Goal: Information Seeking & Learning: Compare options

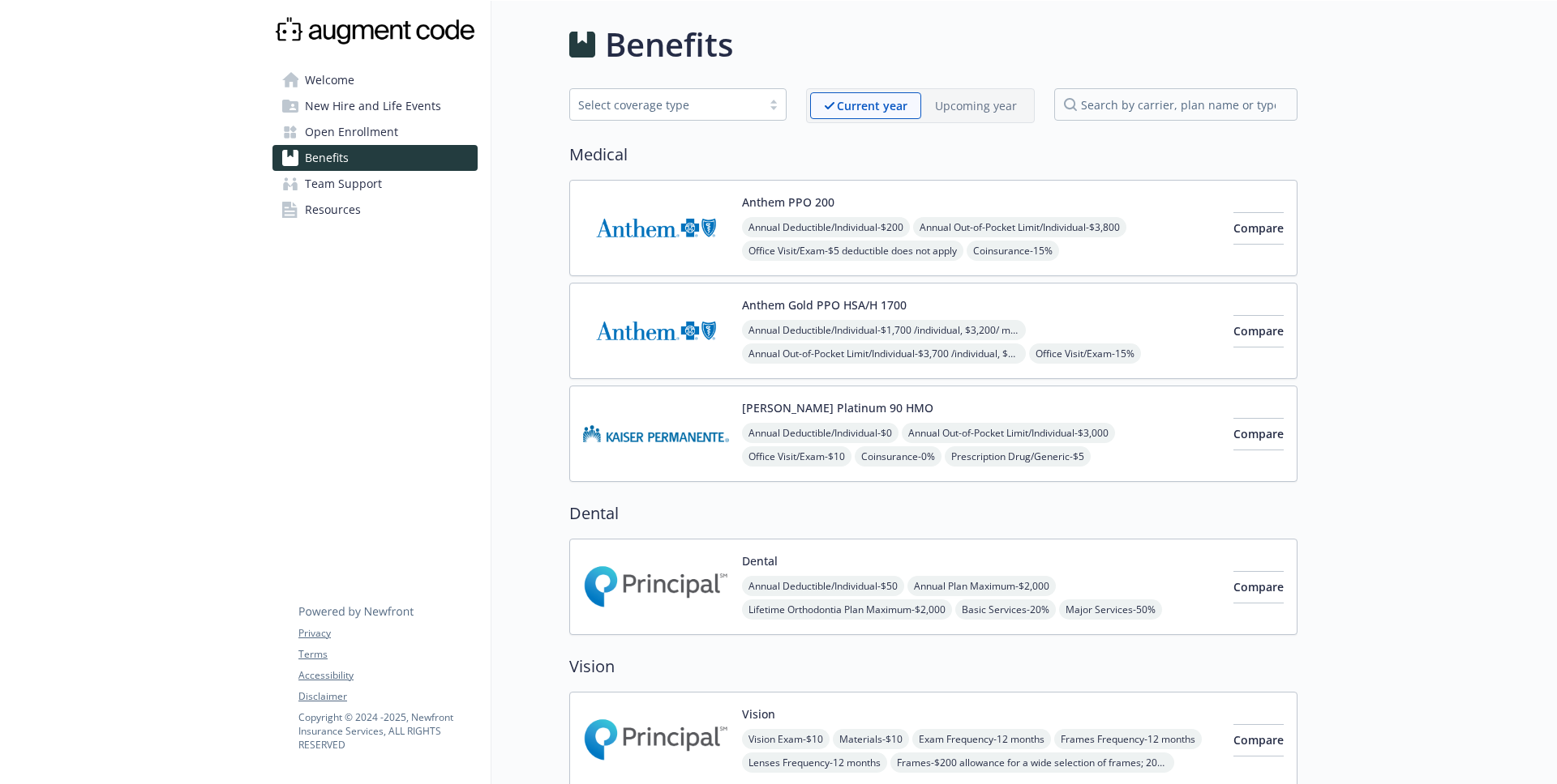
click at [834, 203] on div "Anthem PPO 200 Annual Deductible/Individual - $200 Annual Out-of-Pocket Limit/I…" at bounding box center [981, 228] width 479 height 69
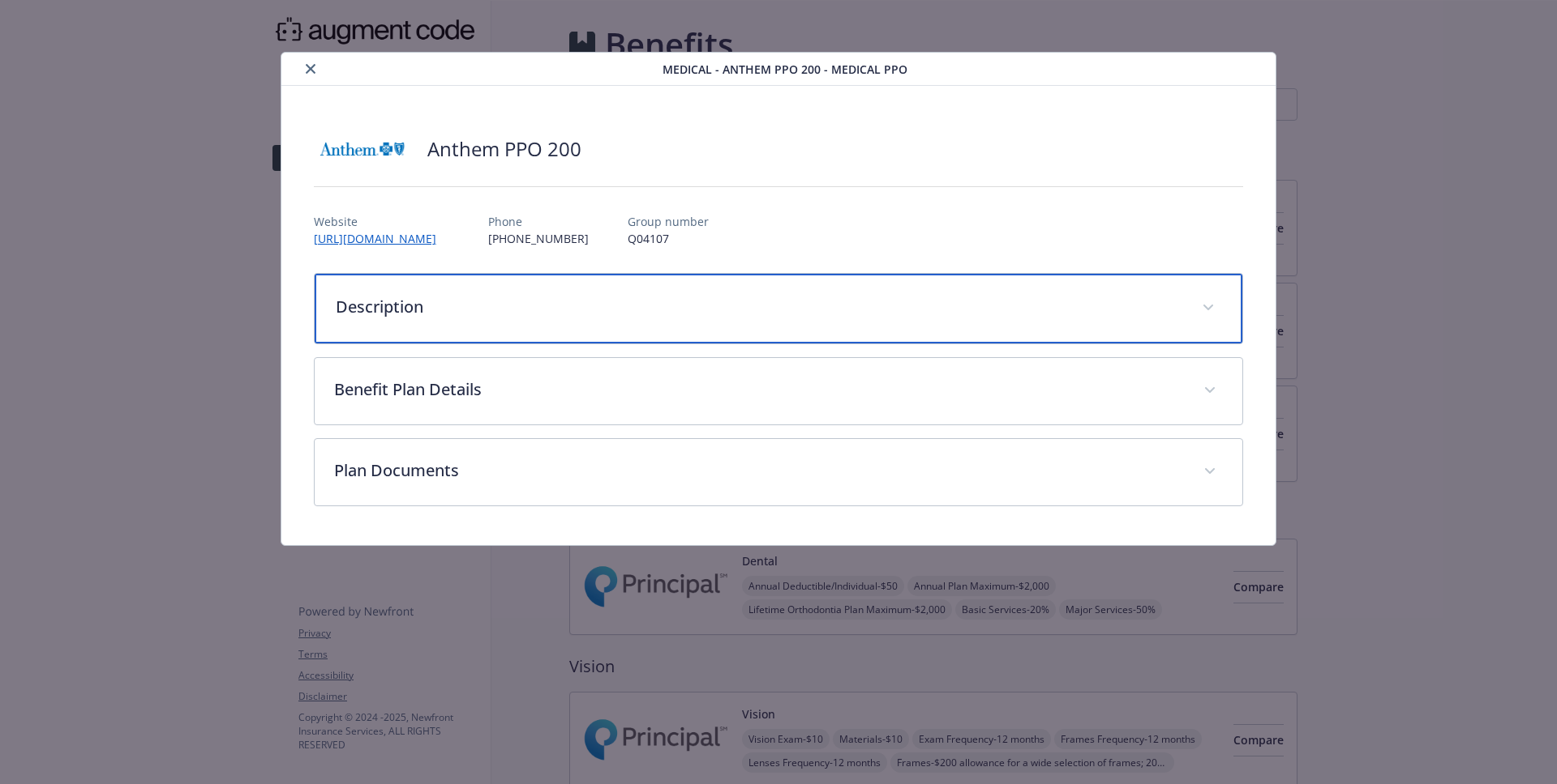
click at [699, 308] on p "Description" at bounding box center [759, 307] width 847 height 24
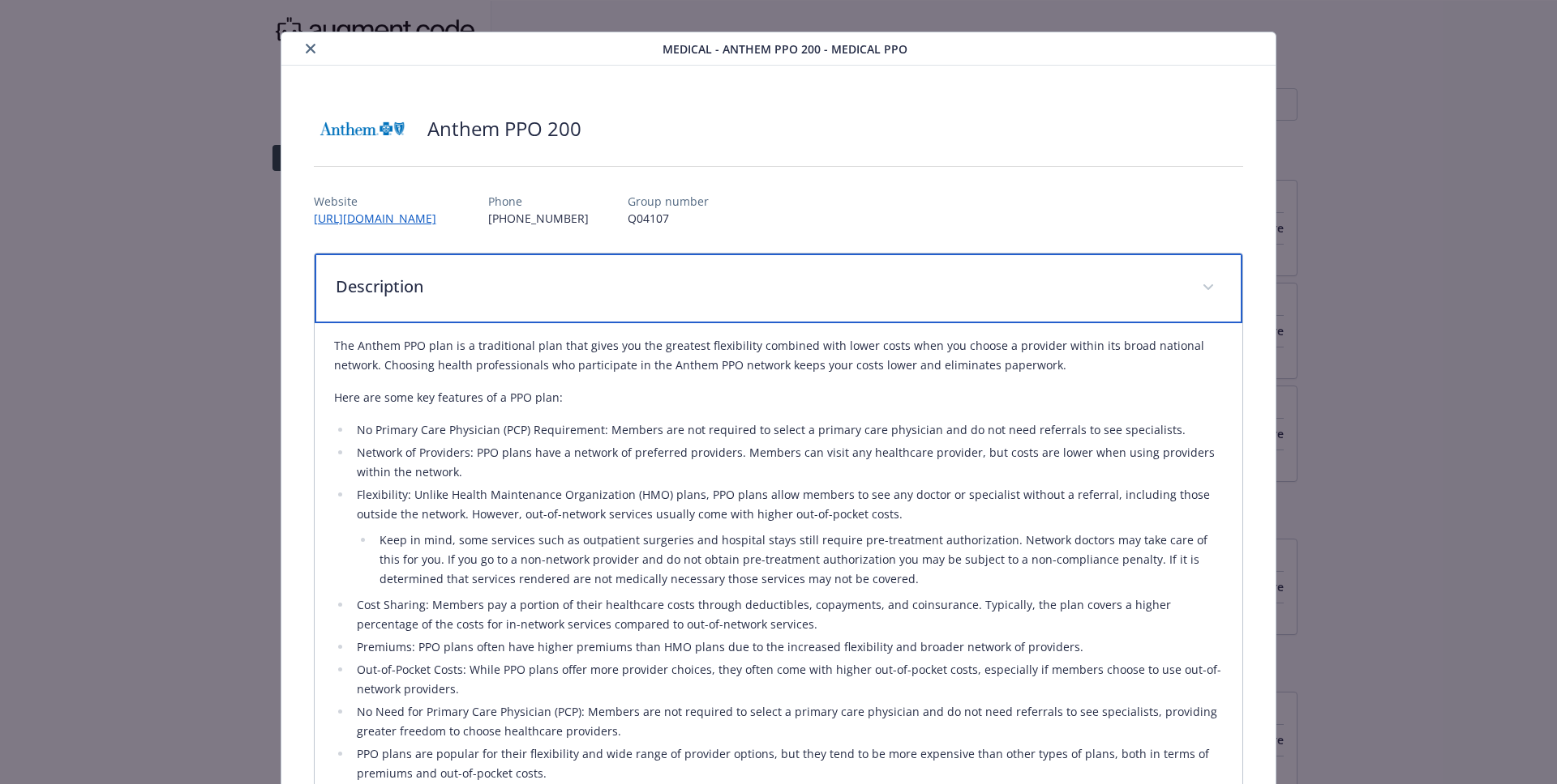
scroll to position [101, 0]
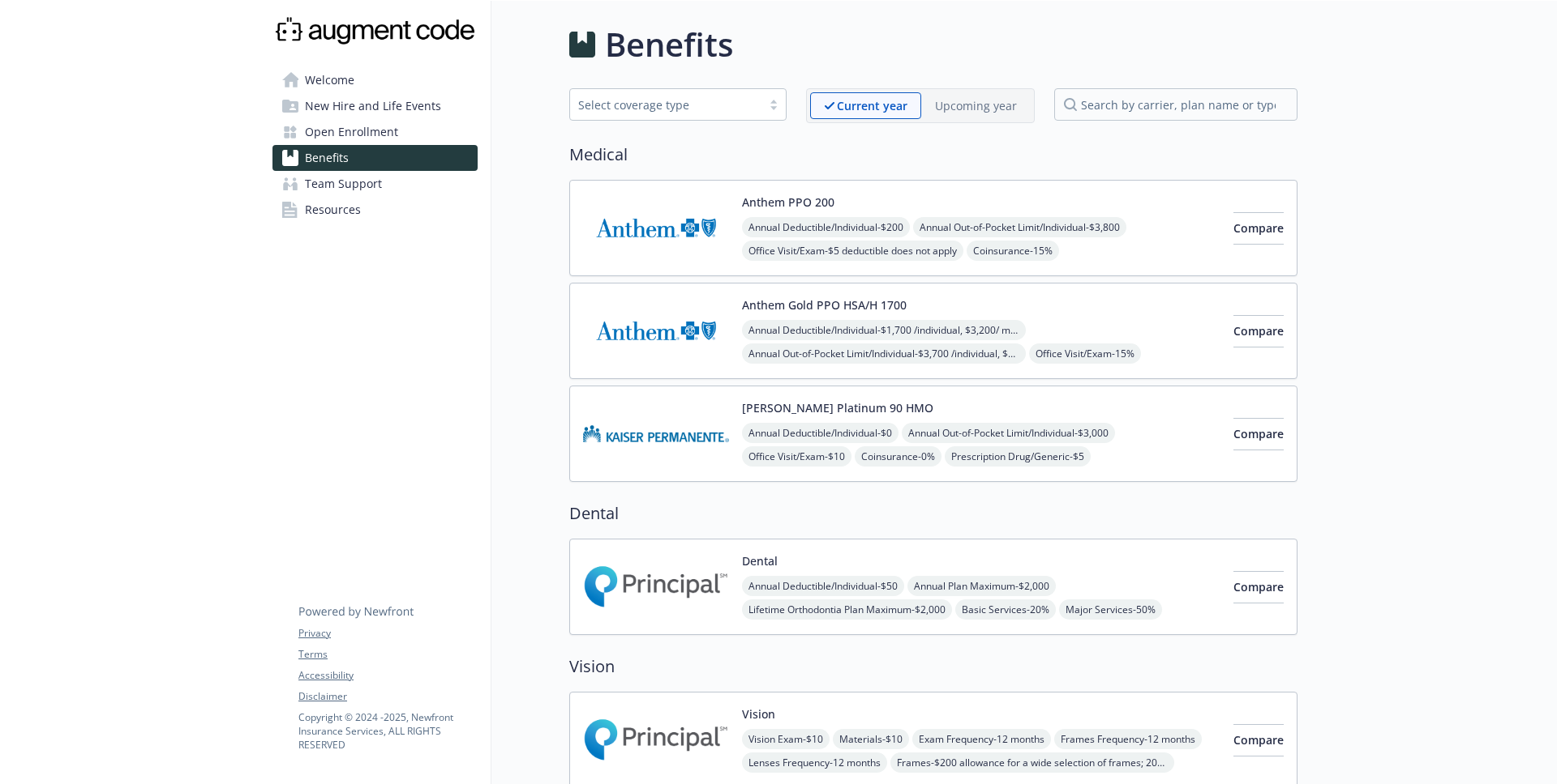
click at [1011, 310] on div "Anthem Gold PPO HSA/H 1700 Annual Deductible/Individual - $1,700 /individual, $…" at bounding box center [981, 331] width 479 height 69
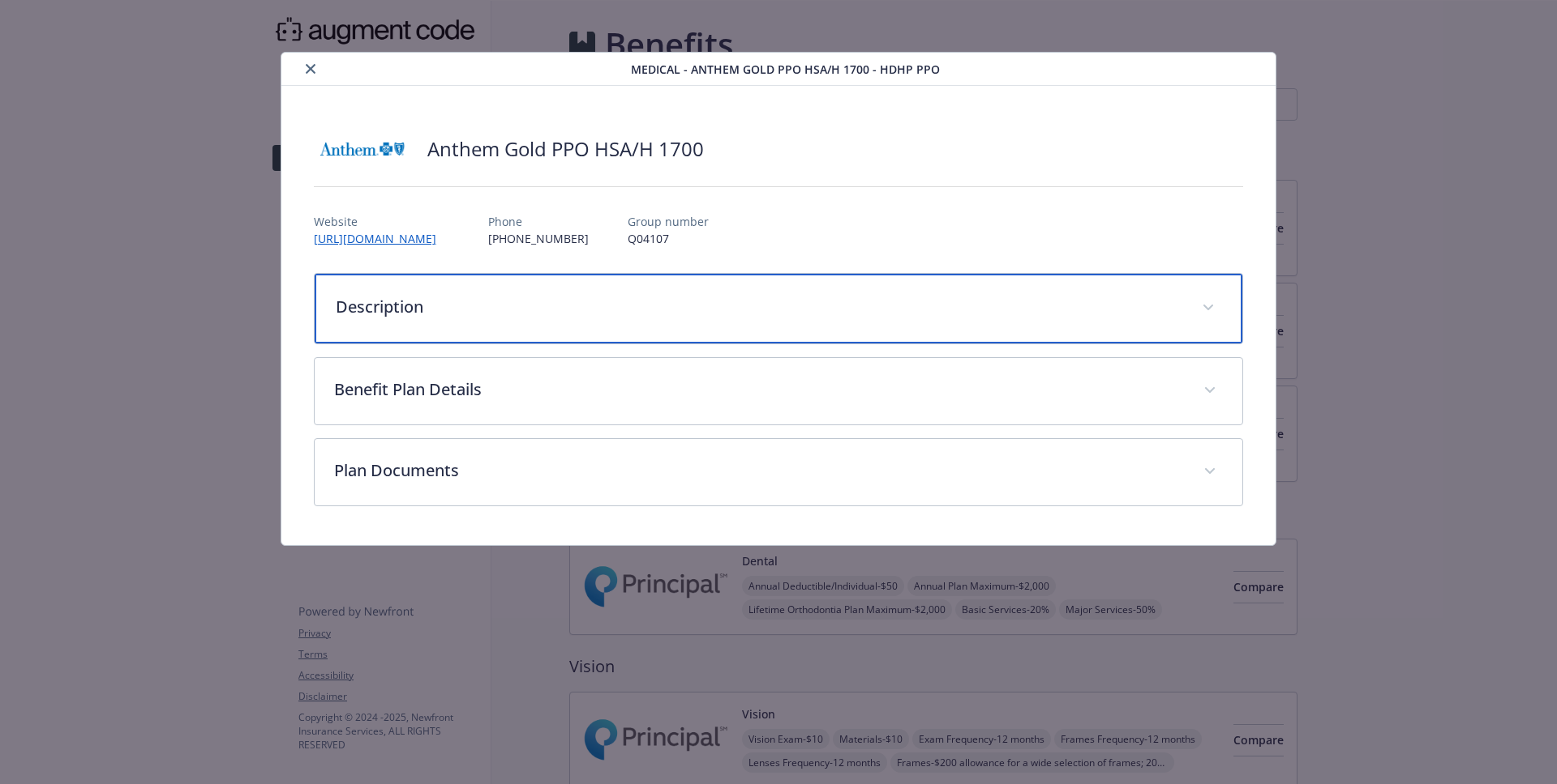
click at [1011, 310] on p "Description" at bounding box center [759, 307] width 847 height 24
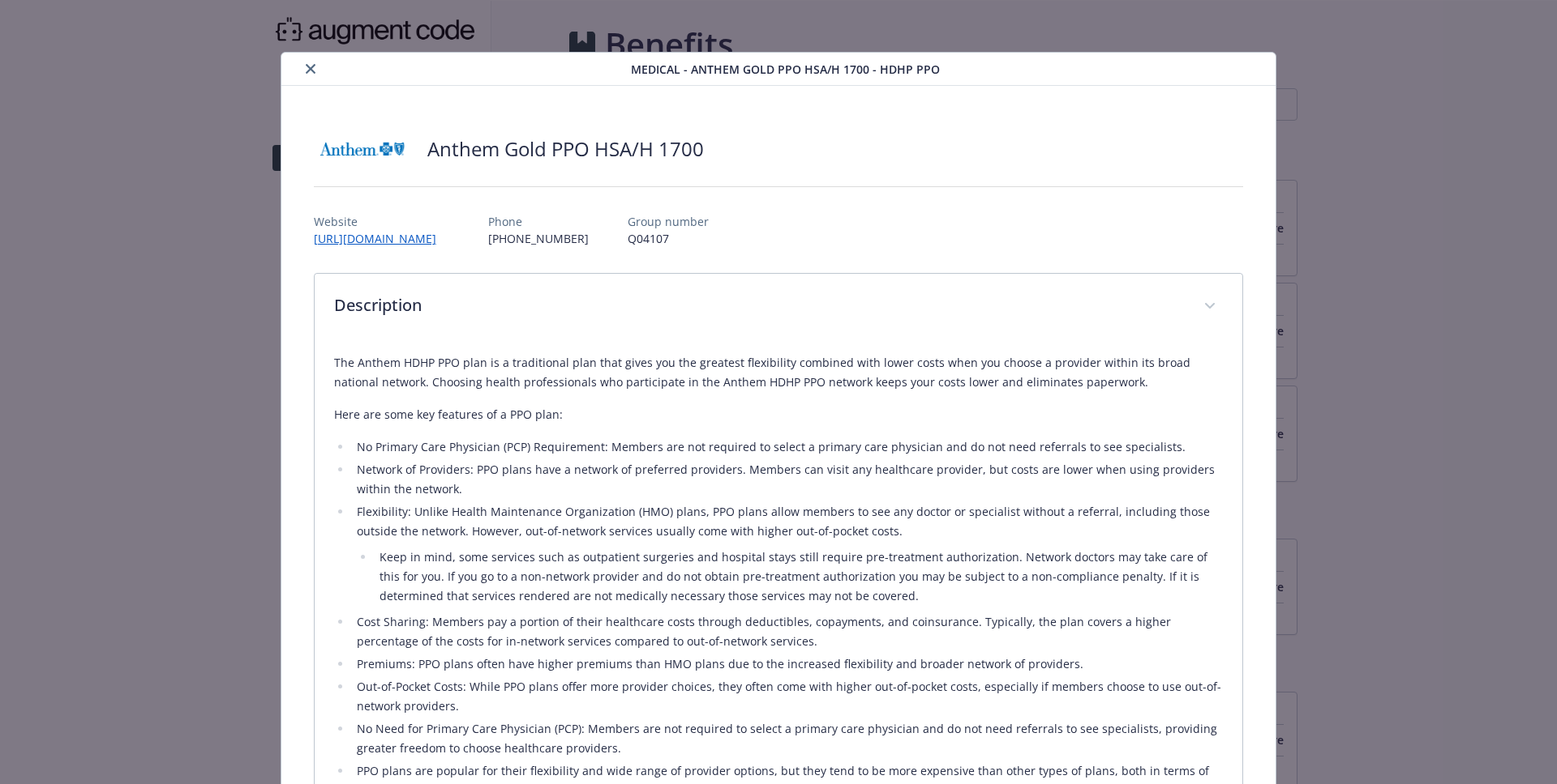
click at [741, 369] on p "The Anthem HDHP PPO plan is a traditional plan that gives you the greatest flex…" at bounding box center [778, 373] width 889 height 39
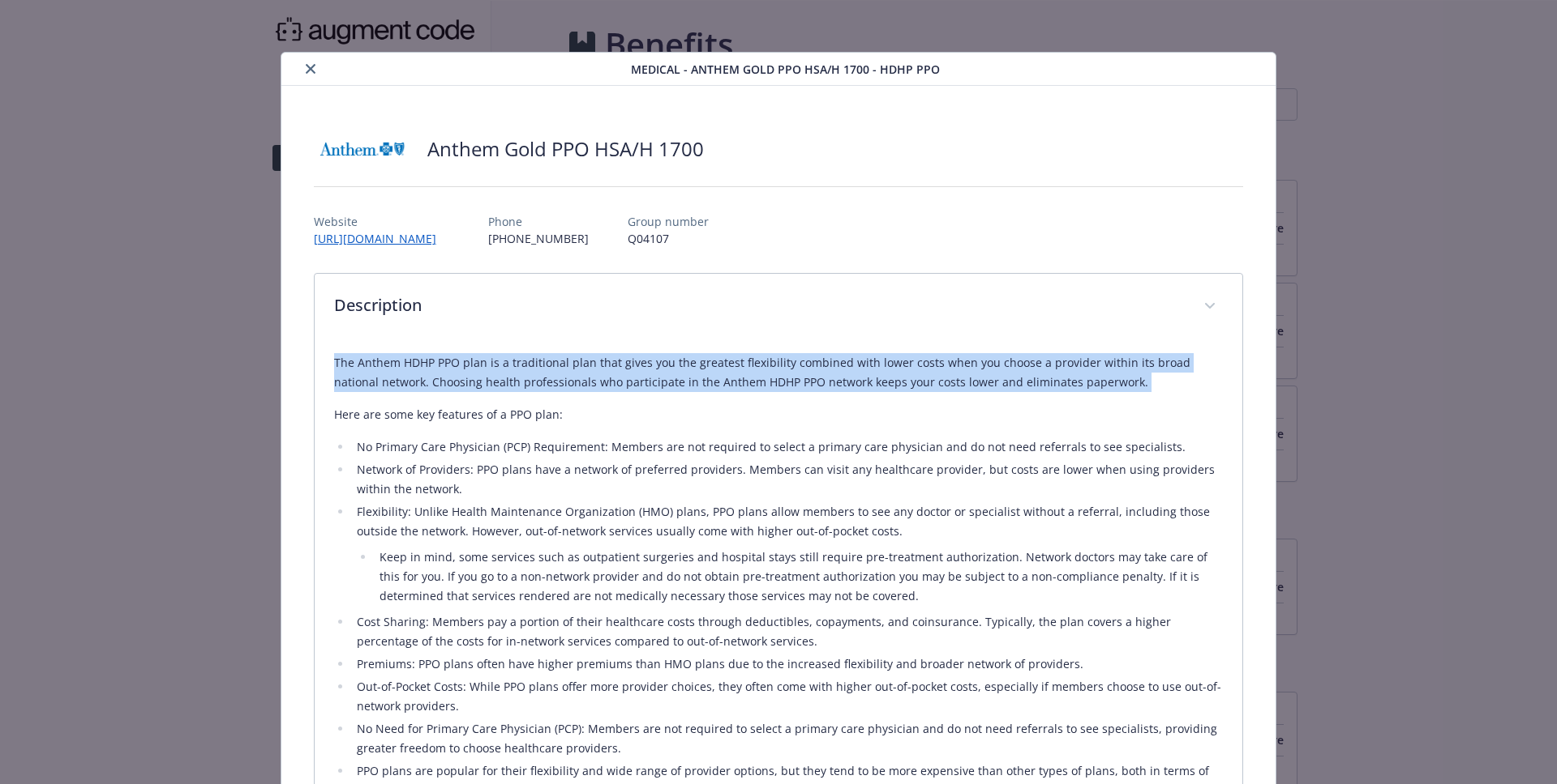
click at [741, 369] on p "The Anthem HDHP PPO plan is a traditional plan that gives you the greatest flex…" at bounding box center [778, 373] width 889 height 39
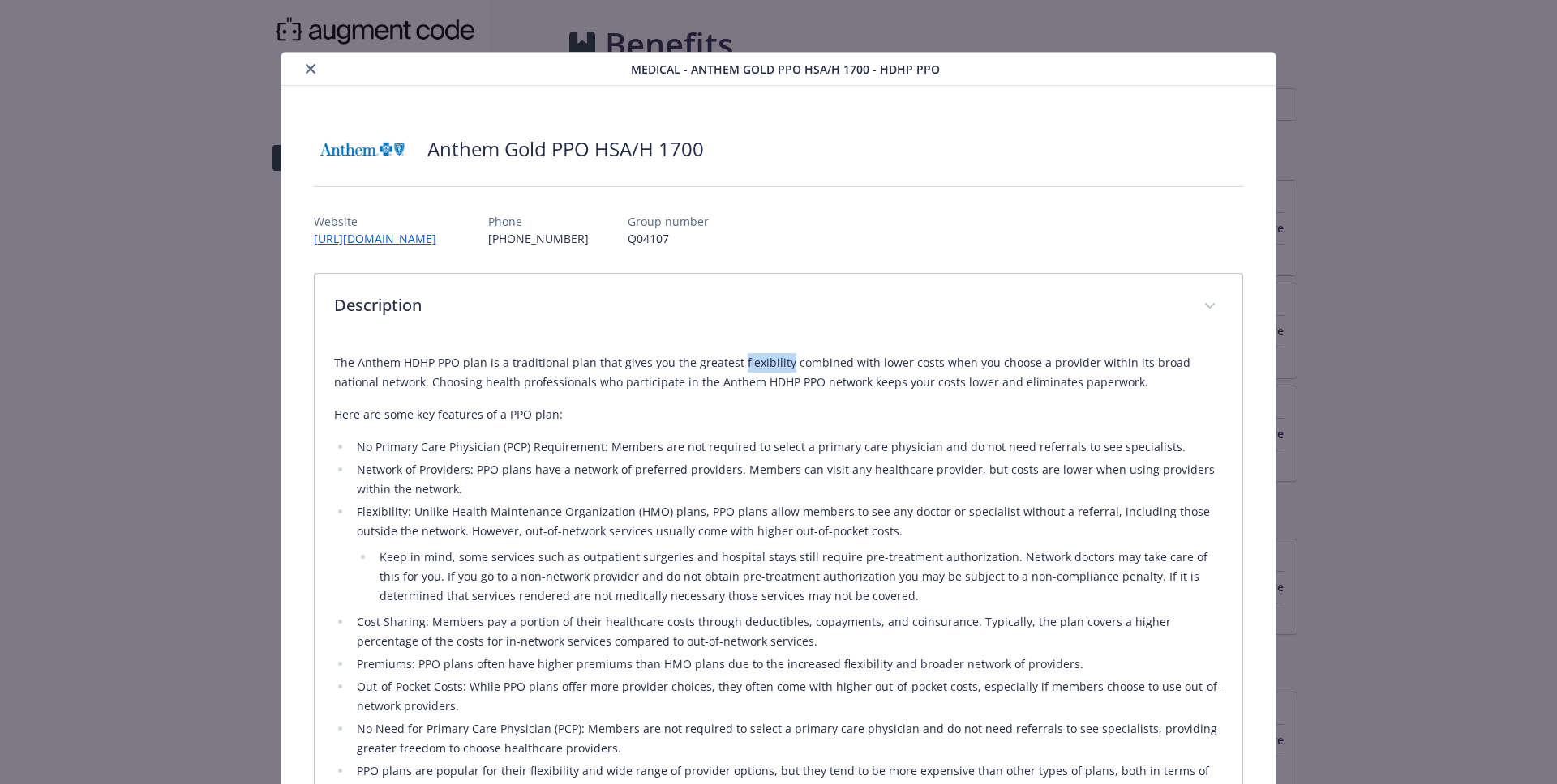
click at [741, 369] on p "The Anthem HDHP PPO plan is a traditional plan that gives you the greatest flex…" at bounding box center [778, 373] width 889 height 39
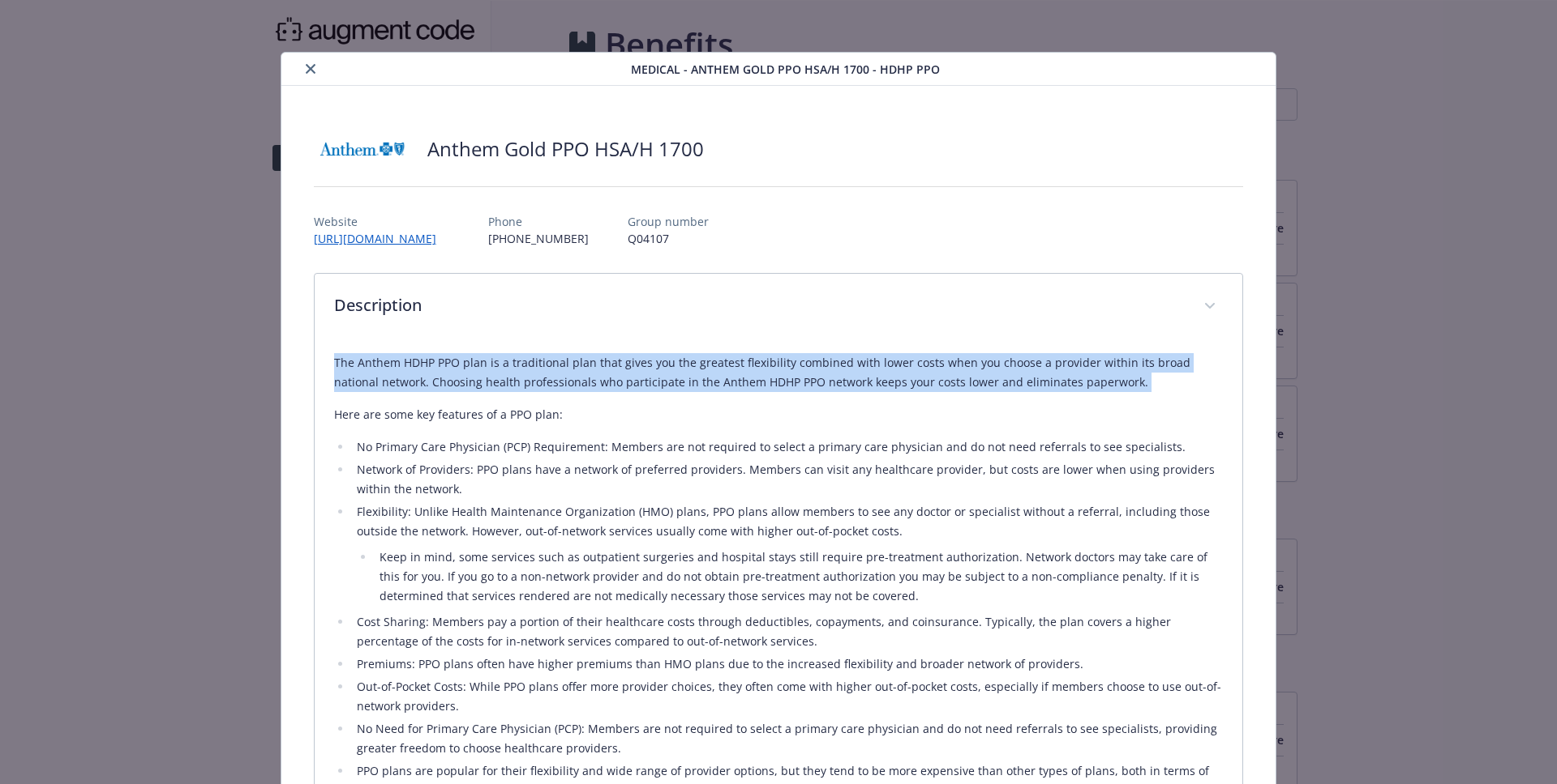
click at [741, 369] on p "The Anthem HDHP PPO plan is a traditional plan that gives you the greatest flex…" at bounding box center [778, 373] width 889 height 39
click at [719, 371] on p "The Anthem HDHP PPO plan is a traditional plan that gives you the greatest flex…" at bounding box center [778, 373] width 889 height 39
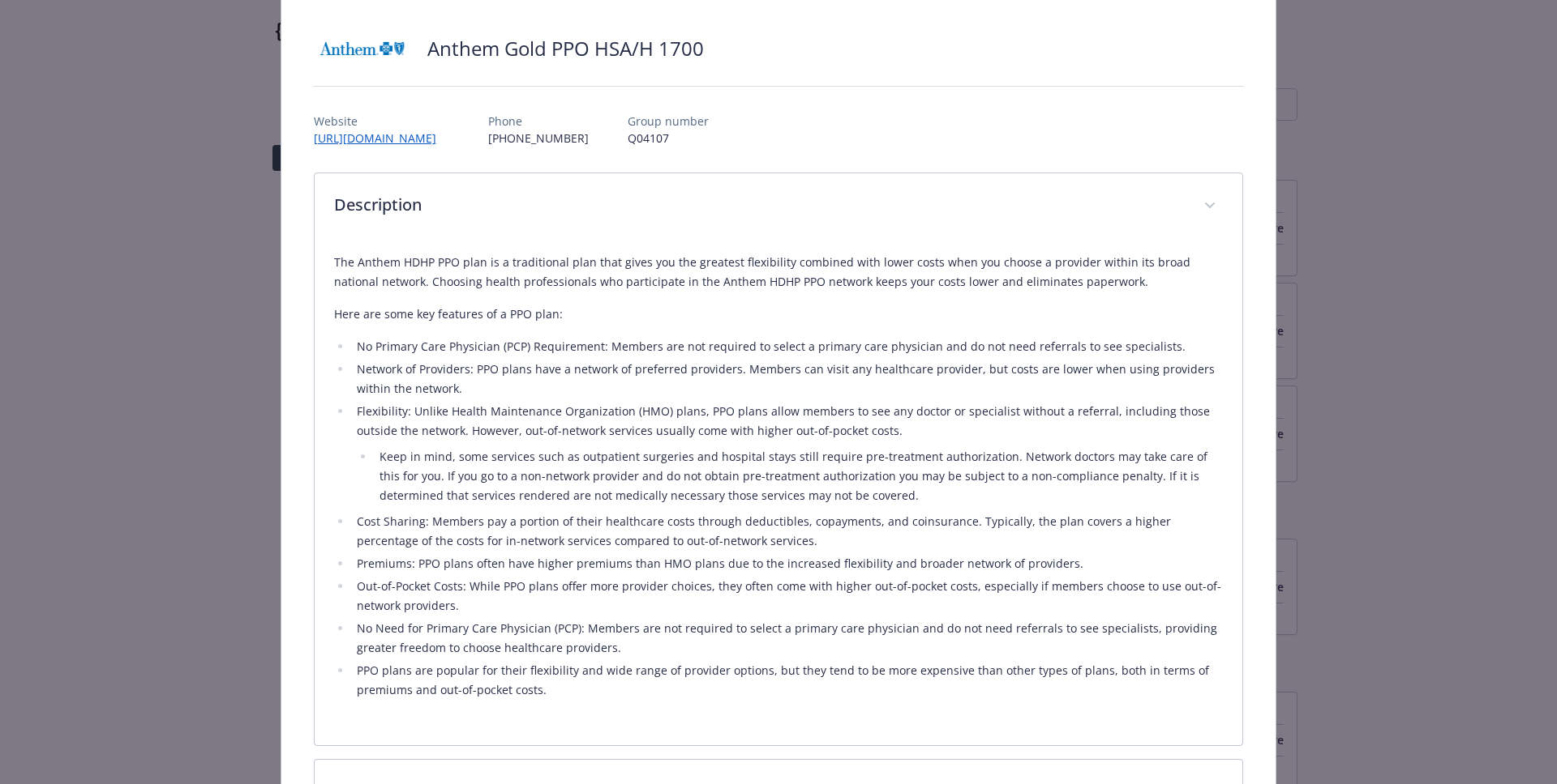
scroll to position [102, 0]
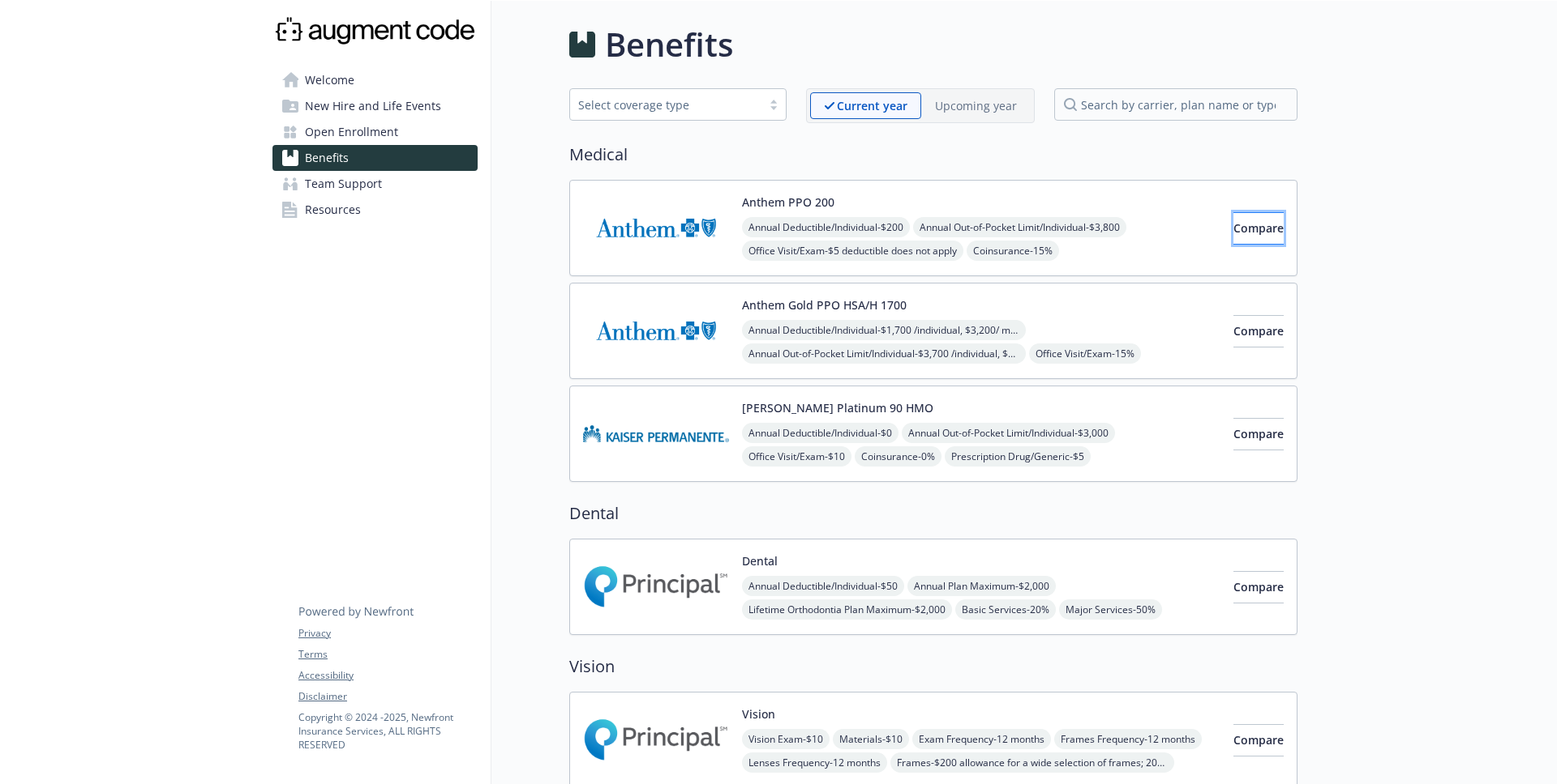
click at [1233, 223] on span "Compare" at bounding box center [1258, 228] width 51 height 15
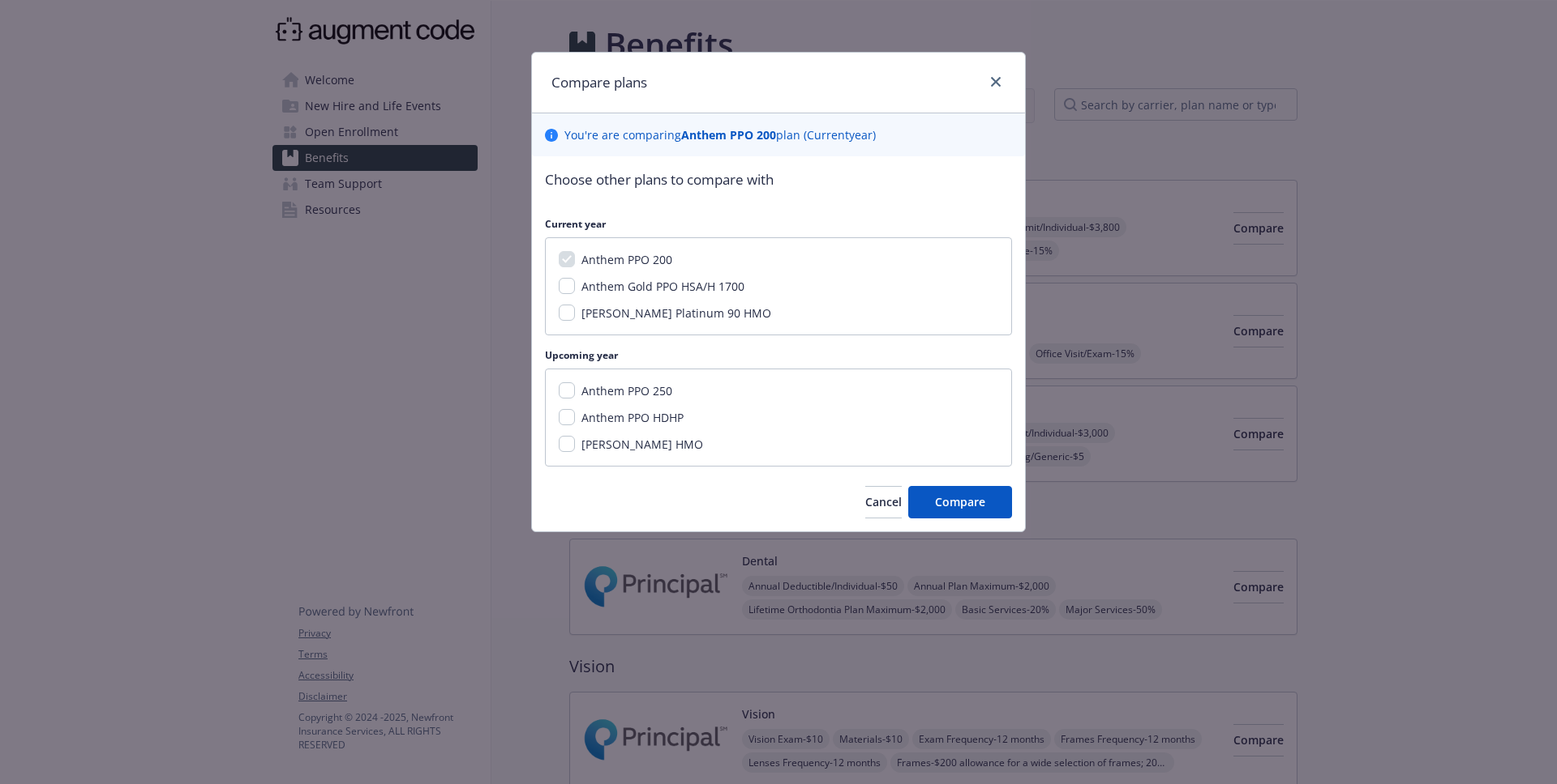
click at [639, 284] on span "Anthem Gold PPO HSA/H 1700" at bounding box center [663, 286] width 163 height 15
click at [574, 284] on input "Anthem Gold PPO HSA/H 1700" at bounding box center [566, 286] width 16 height 16
checkbox input "true"
click at [955, 489] on button "Compare" at bounding box center [960, 503] width 104 height 33
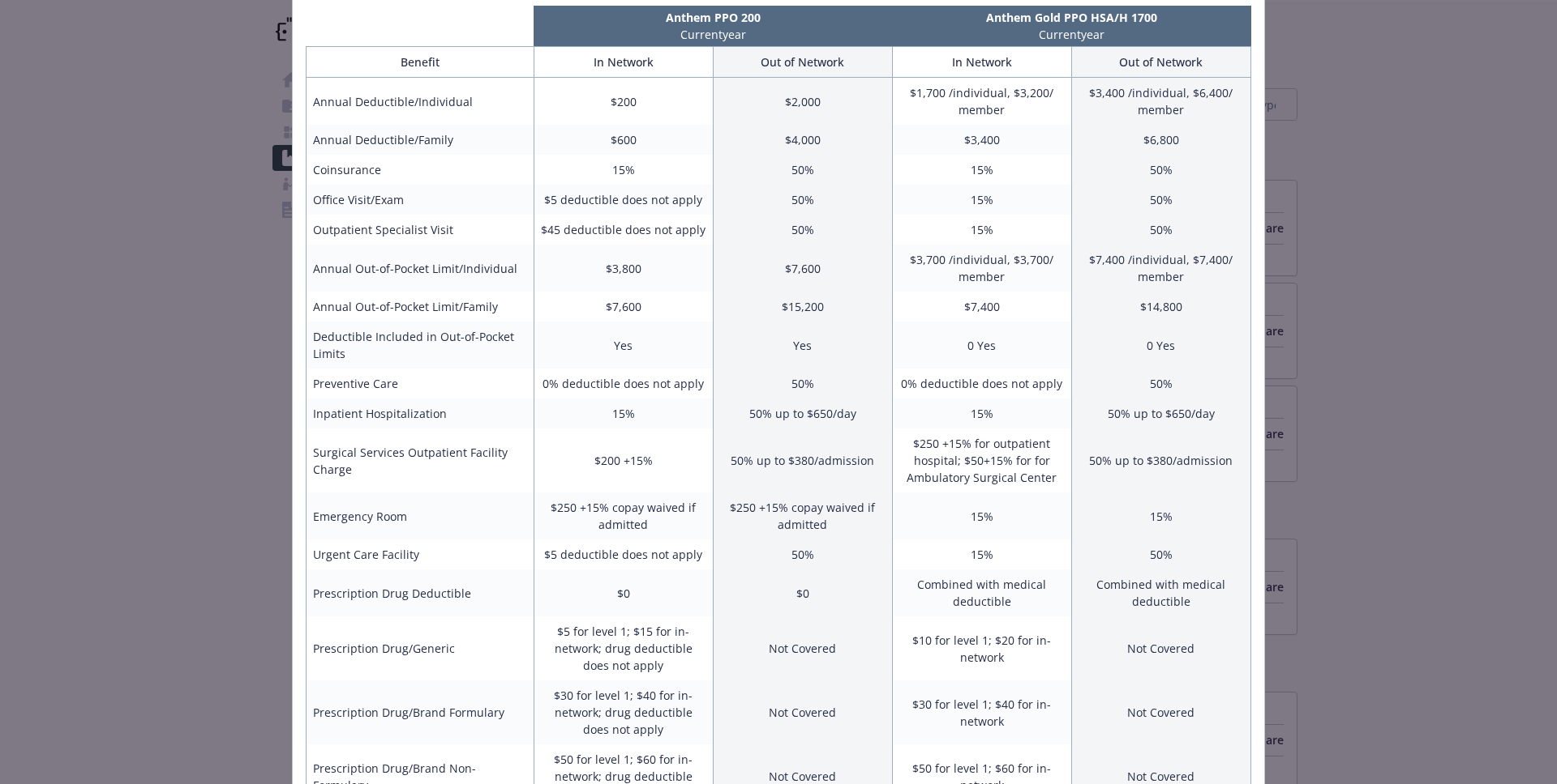
scroll to position [90, 0]
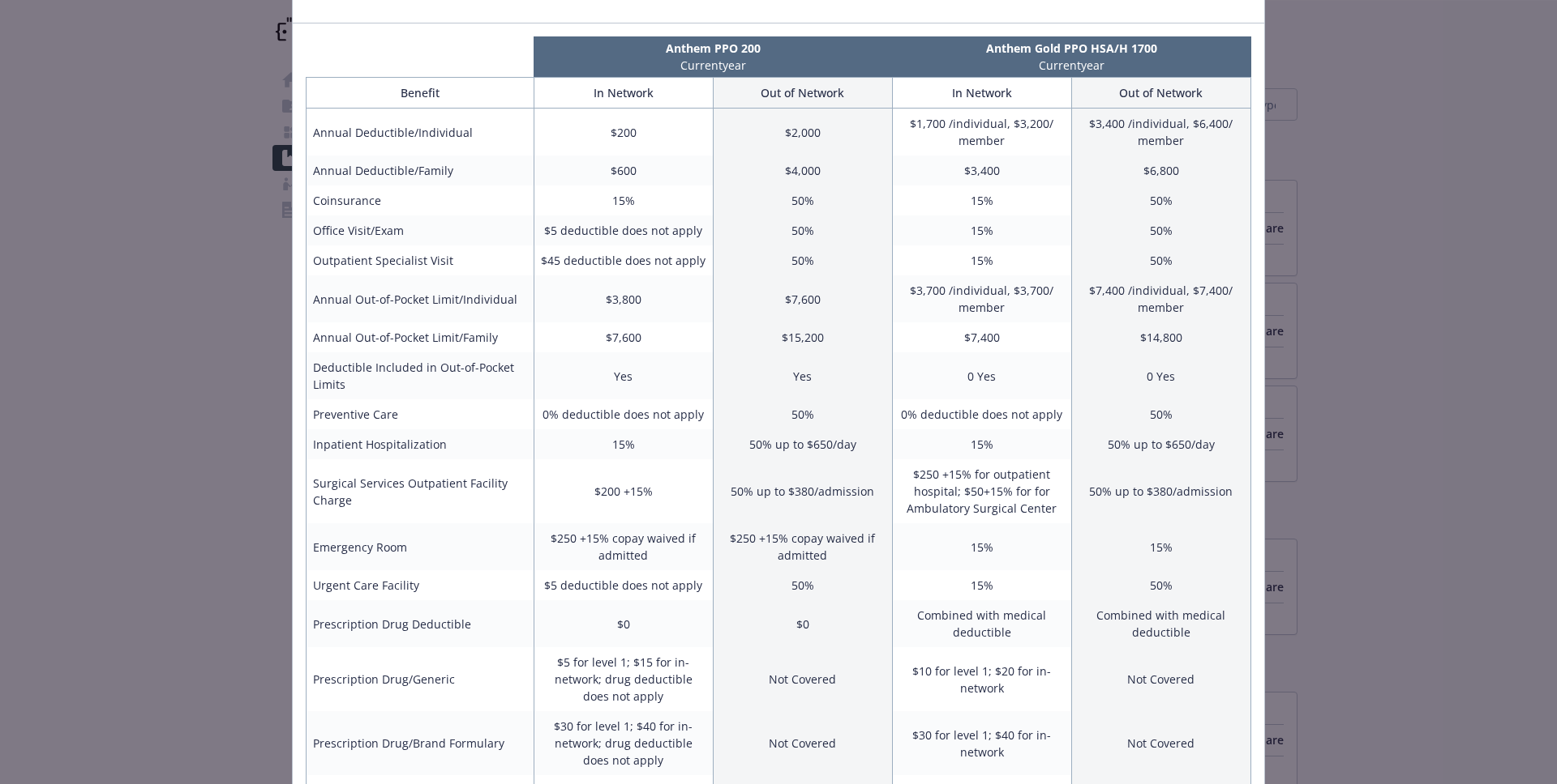
click at [1438, 492] on div "Benefits Info Anthem PPO 200 Current year Anthem Gold PPO HSA/H 1700 Current ye…" at bounding box center [778, 392] width 1557 height 784
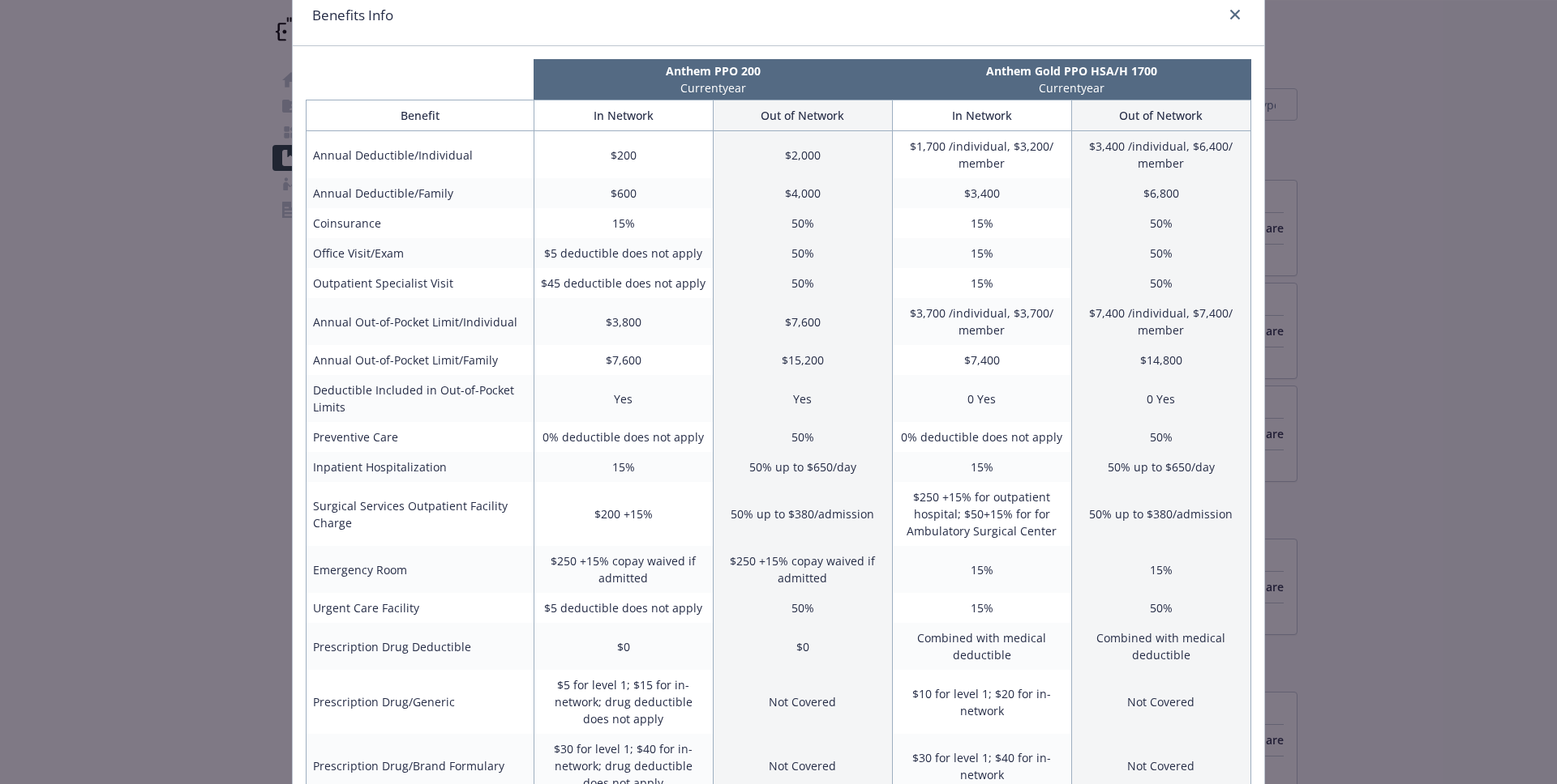
scroll to position [0, 0]
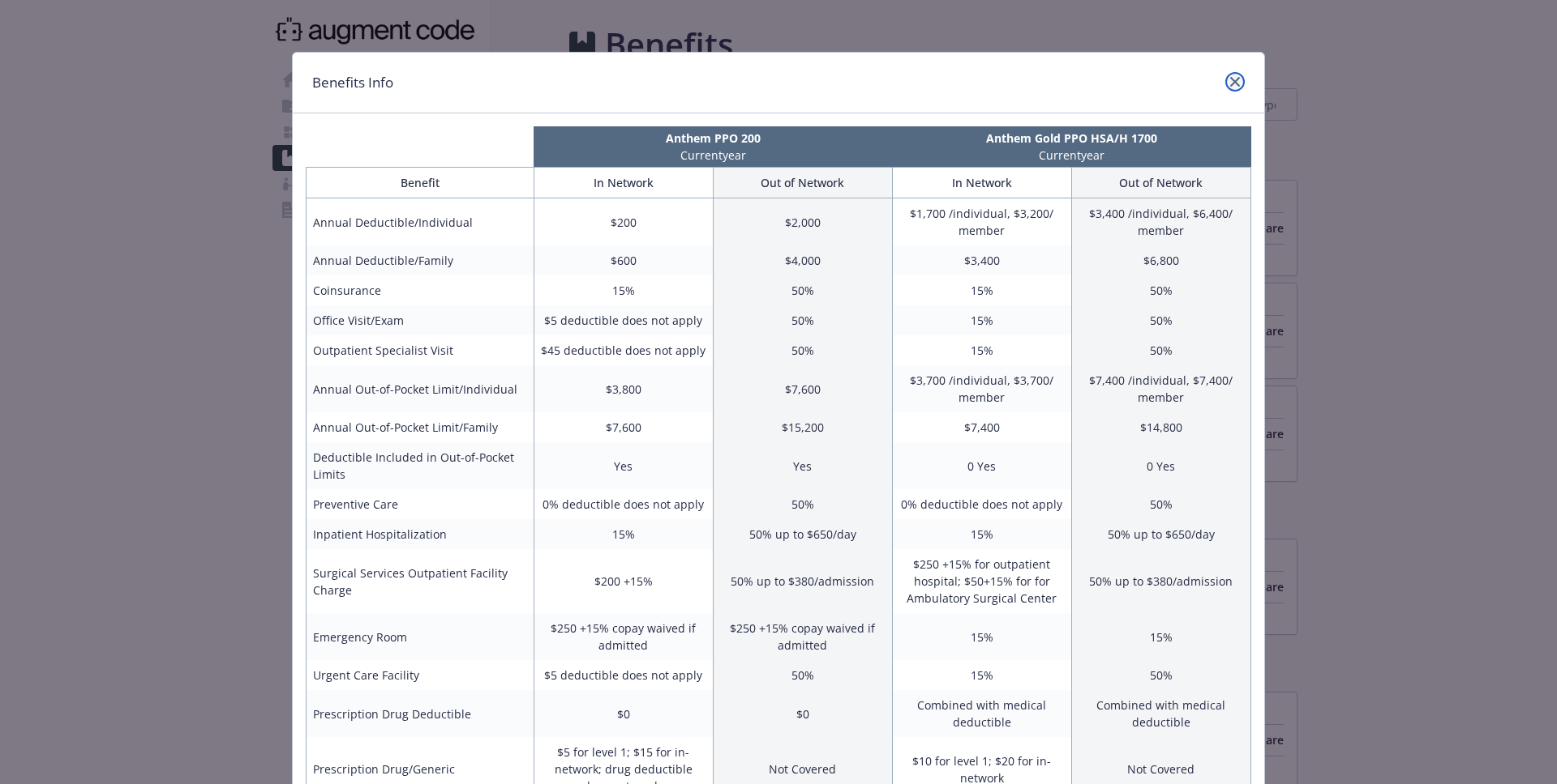
click at [1233, 80] on icon "close" at bounding box center [1234, 81] width 10 height 10
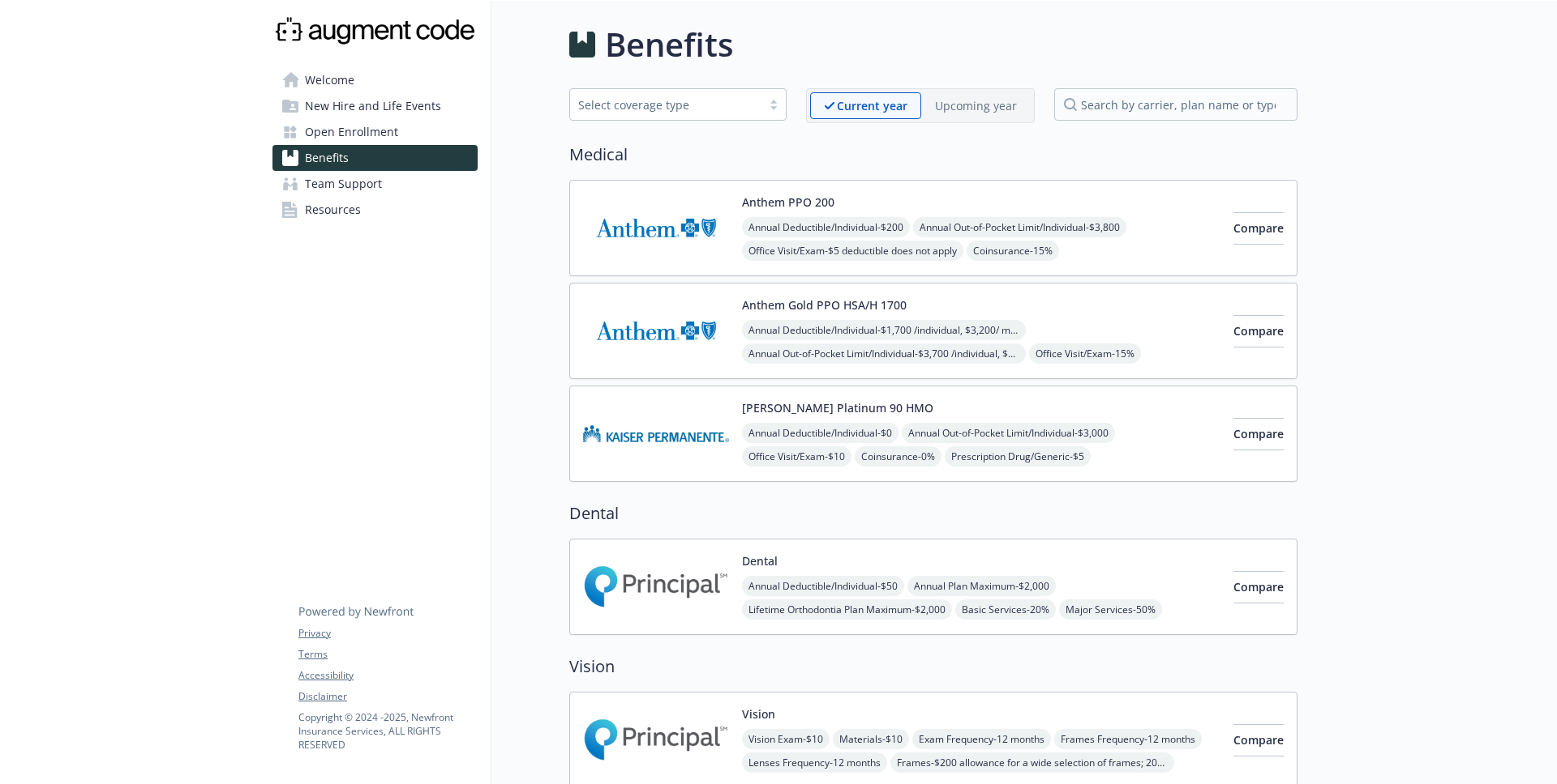
click at [879, 195] on div "Anthem PPO 200 Annual Deductible/Individual - $200 Annual Out-of-Pocket Limit/I…" at bounding box center [981, 228] width 479 height 69
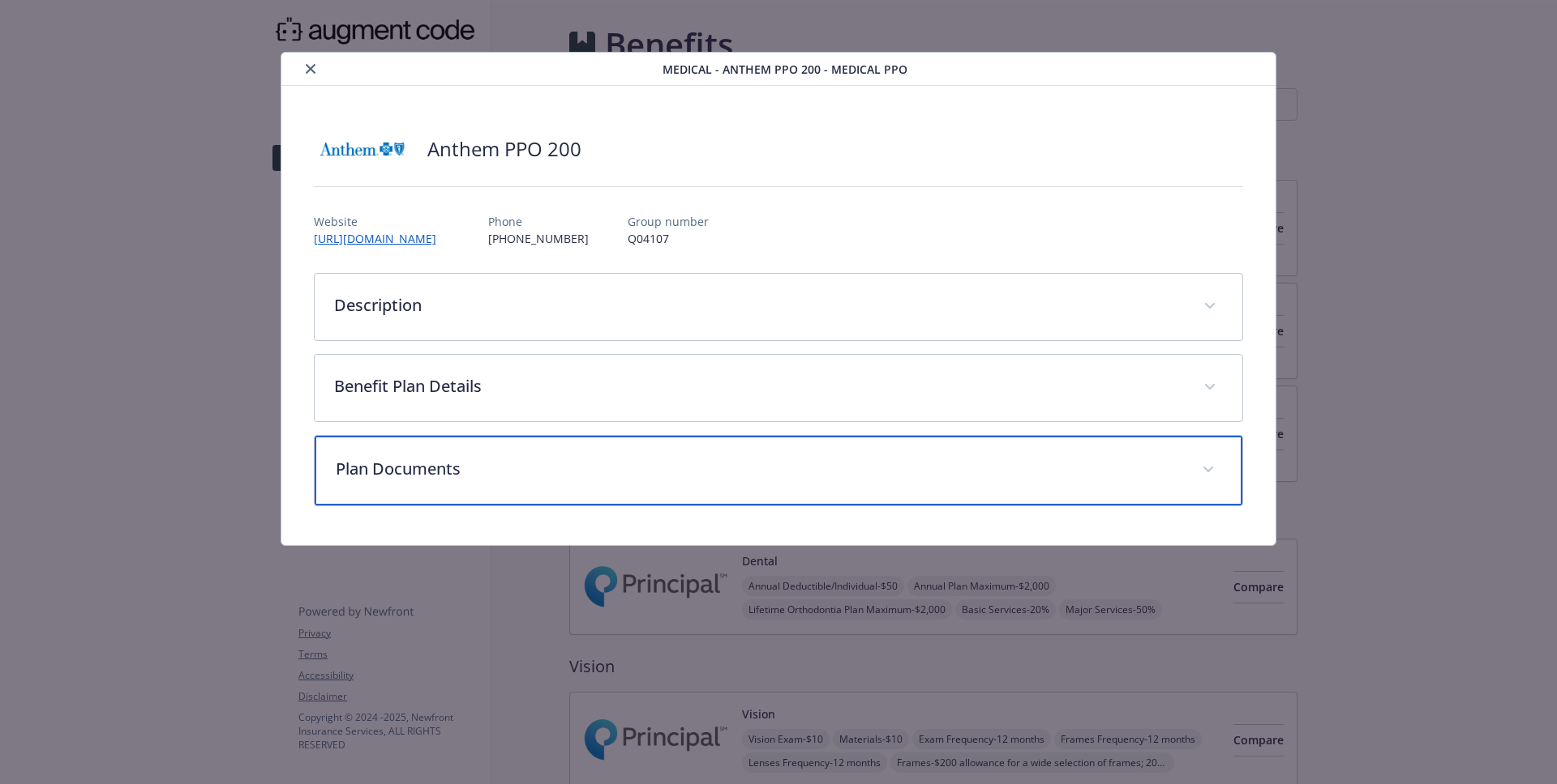
click at [651, 463] on p "Plan Documents" at bounding box center [759, 468] width 847 height 24
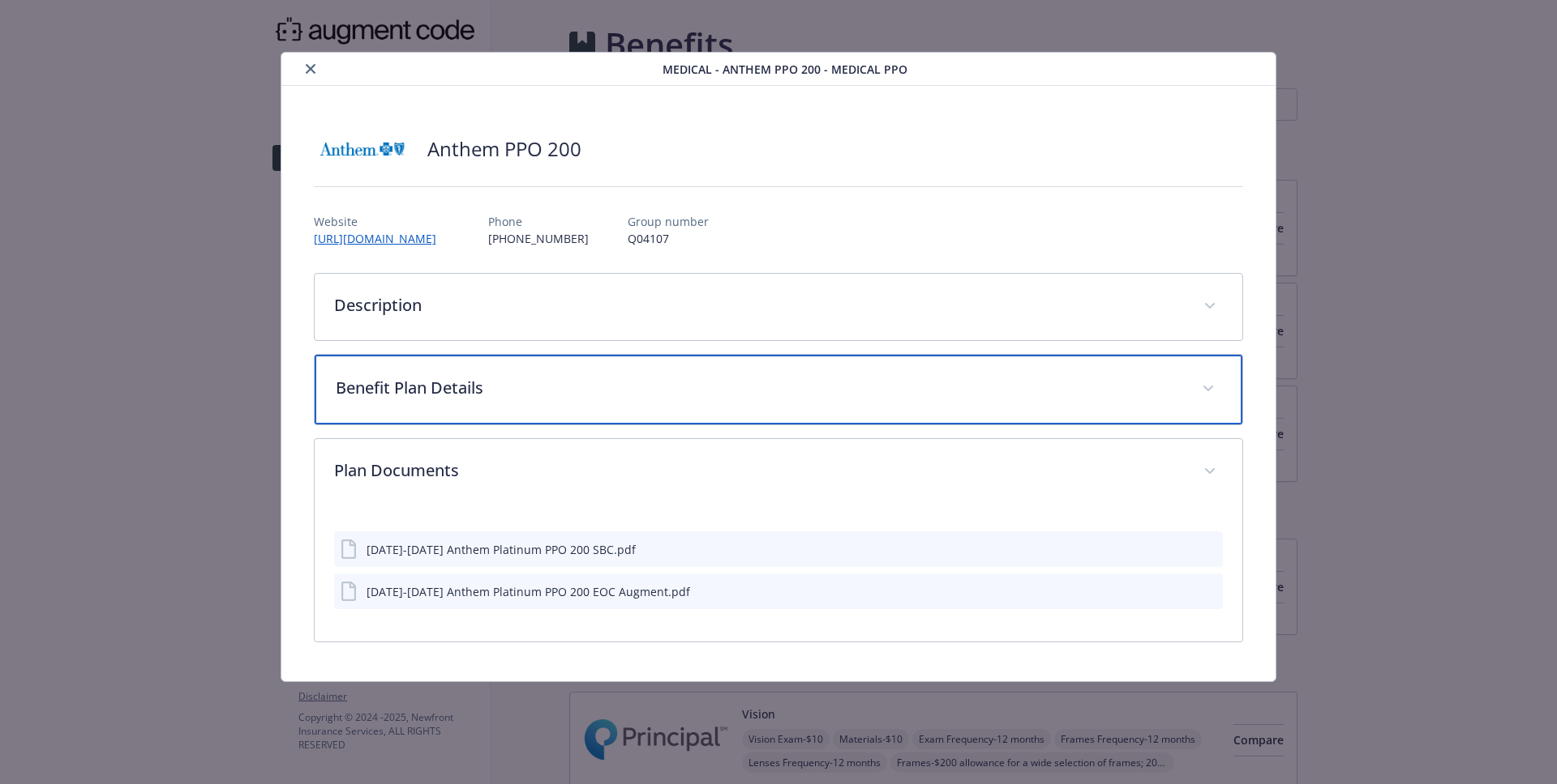
click at [744, 374] on div "Benefit Plan Details" at bounding box center [779, 389] width 928 height 70
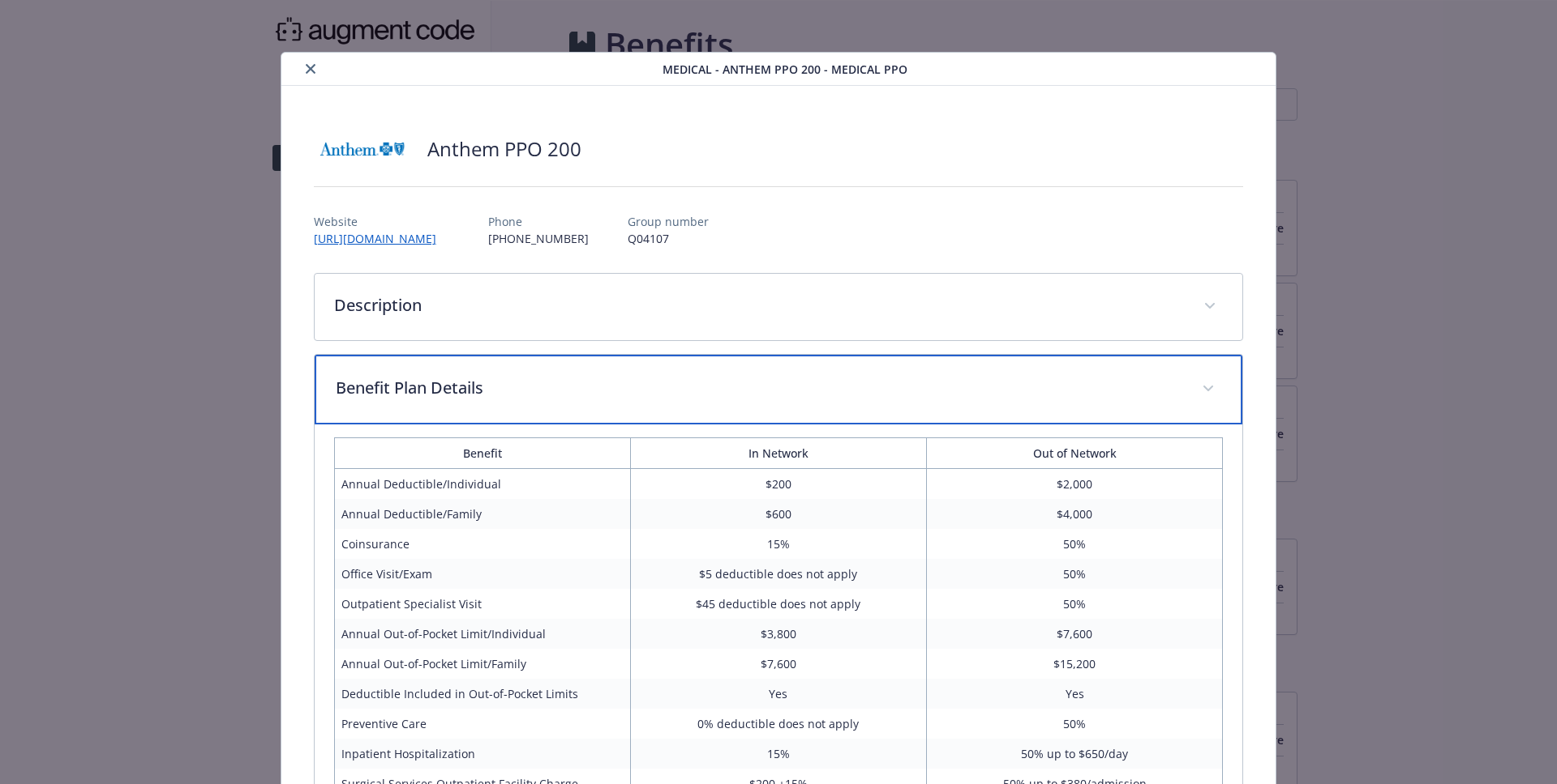
click at [823, 392] on p "Benefit Plan Details" at bounding box center [759, 388] width 847 height 24
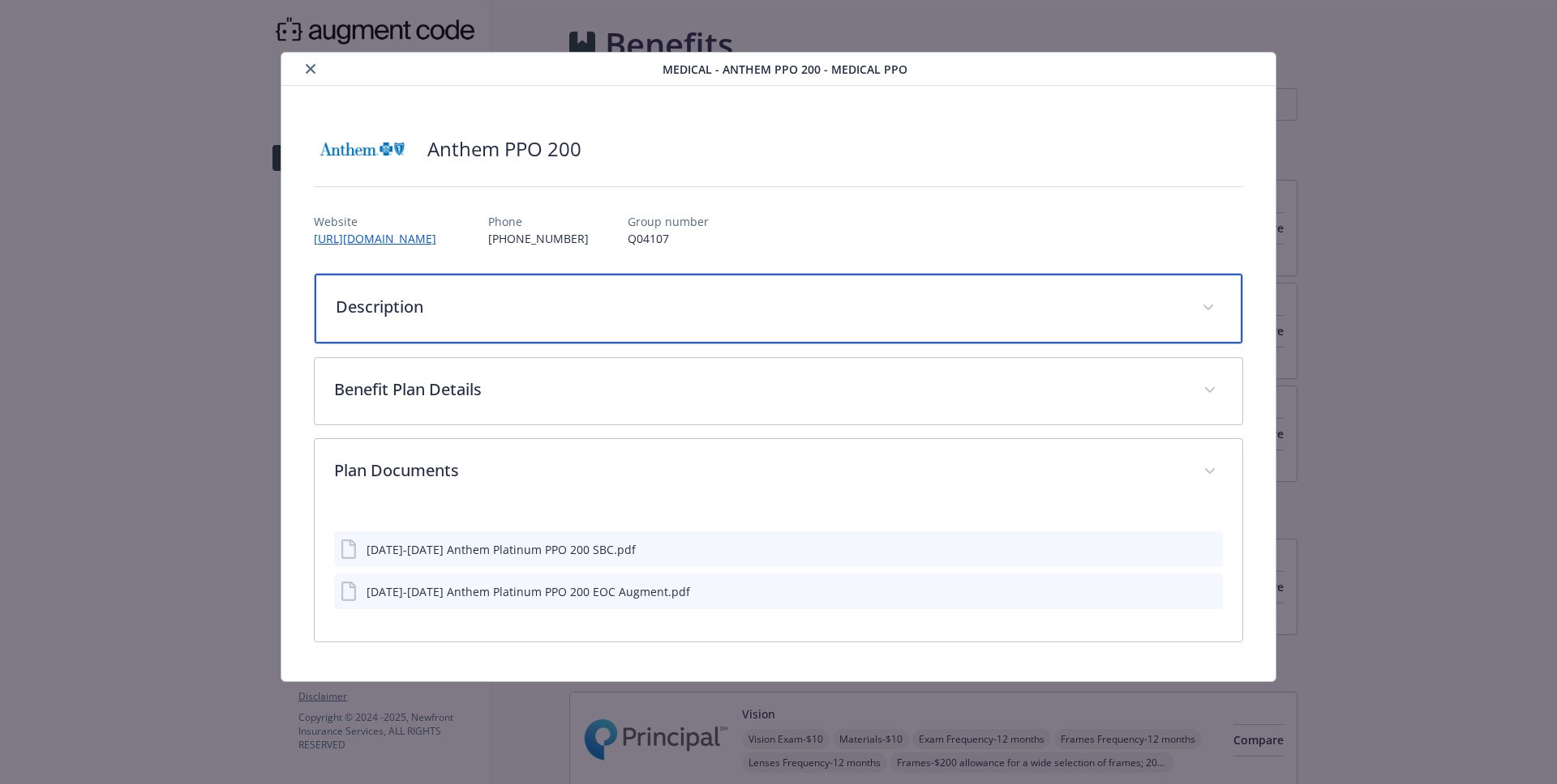
click at [809, 312] on p "Description" at bounding box center [759, 307] width 847 height 24
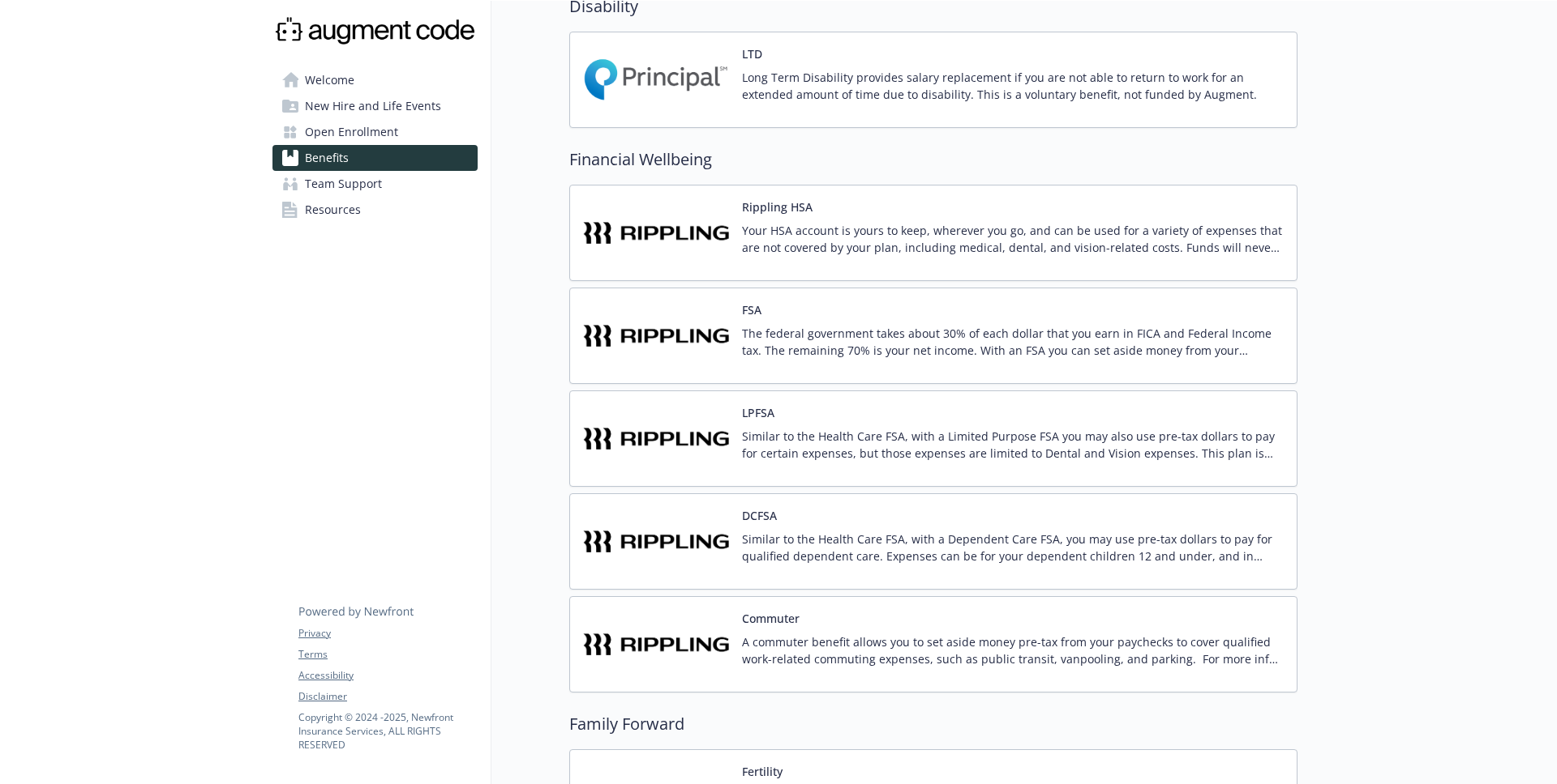
click at [928, 262] on div "Your HSA account is yours to keep, wherever you go, and can be used for a varie…" at bounding box center [1012, 245] width 542 height 45
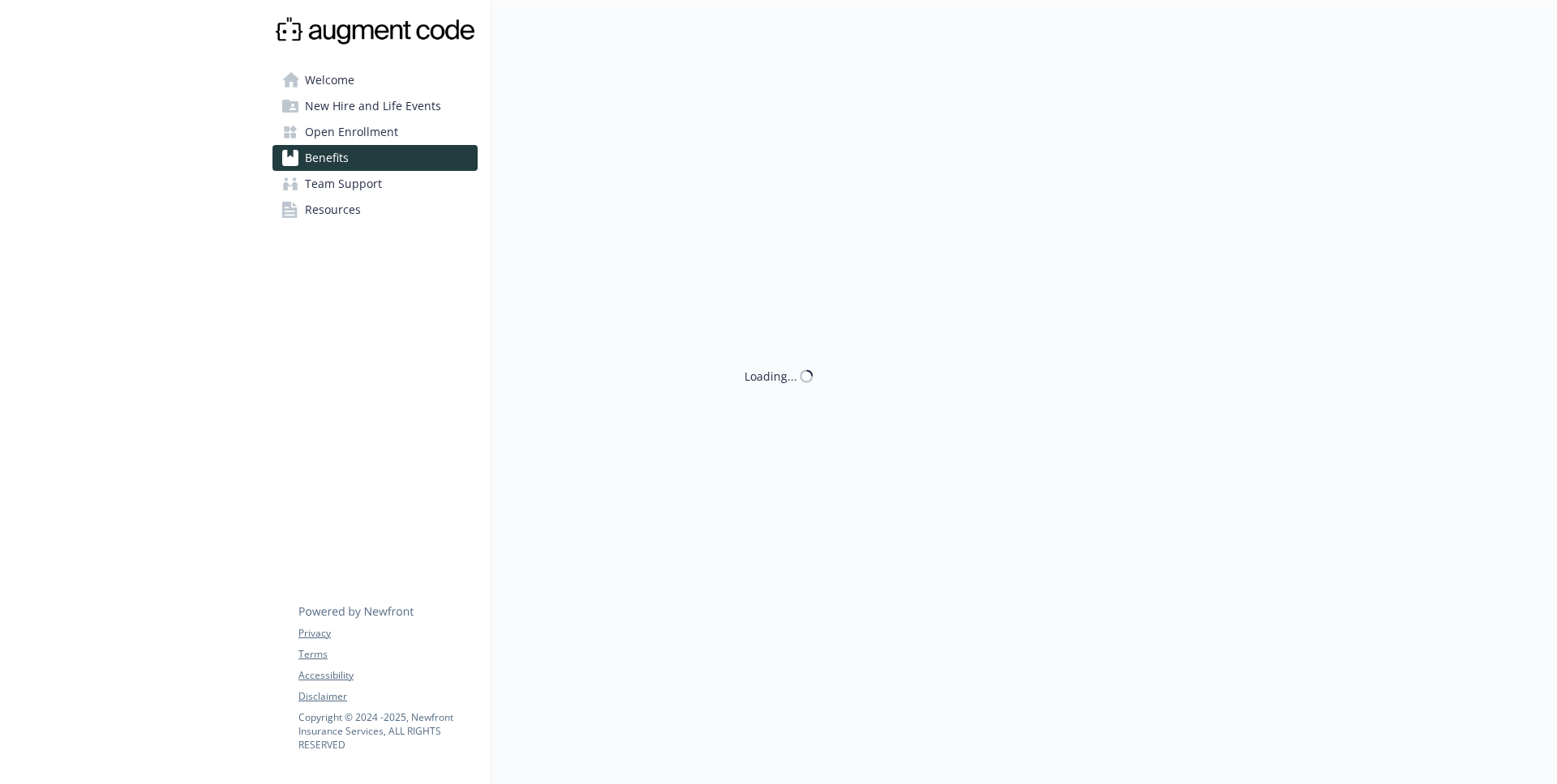
scroll to position [1070, 0]
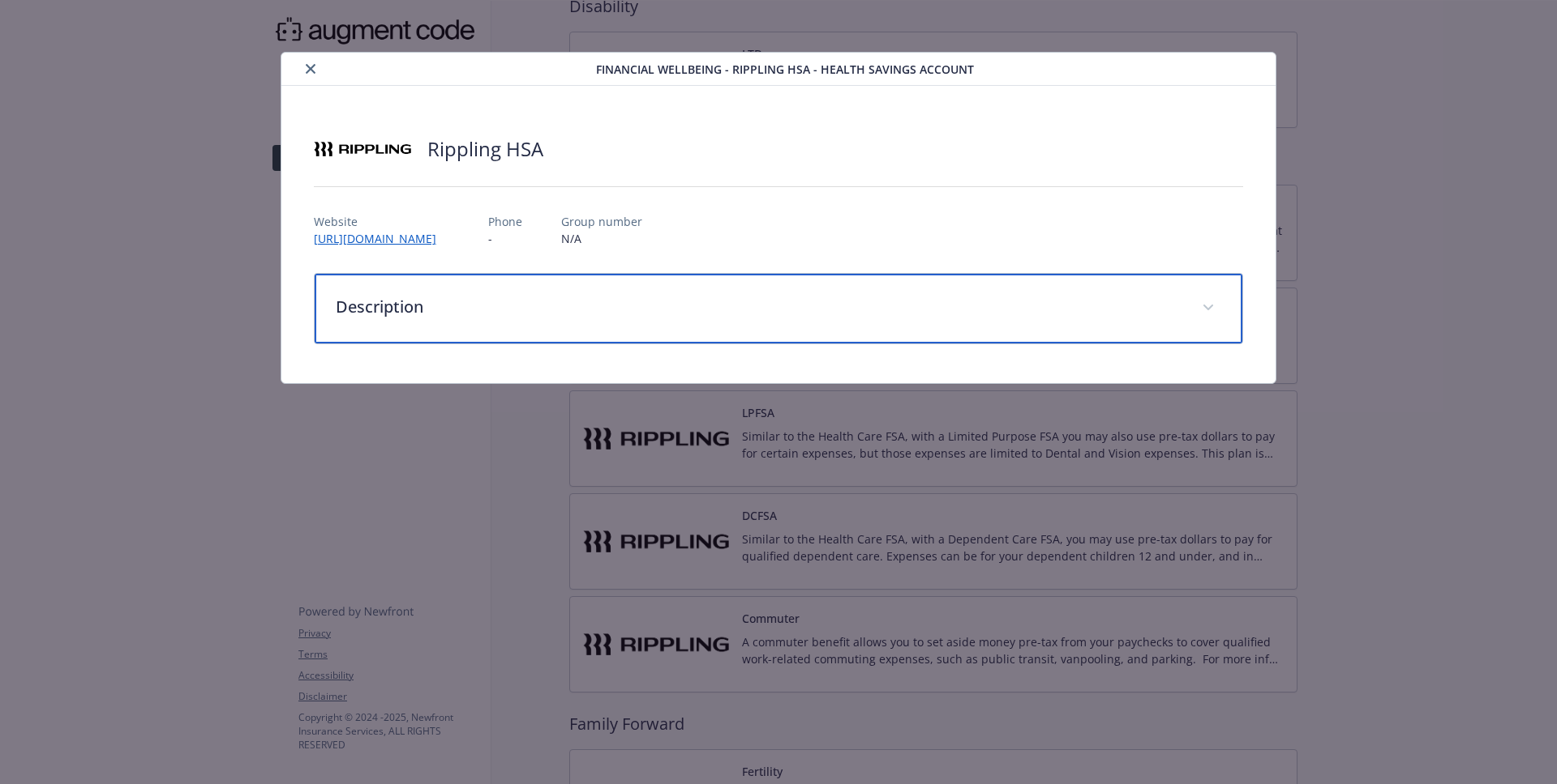
click at [793, 284] on div "Description" at bounding box center [779, 308] width 928 height 70
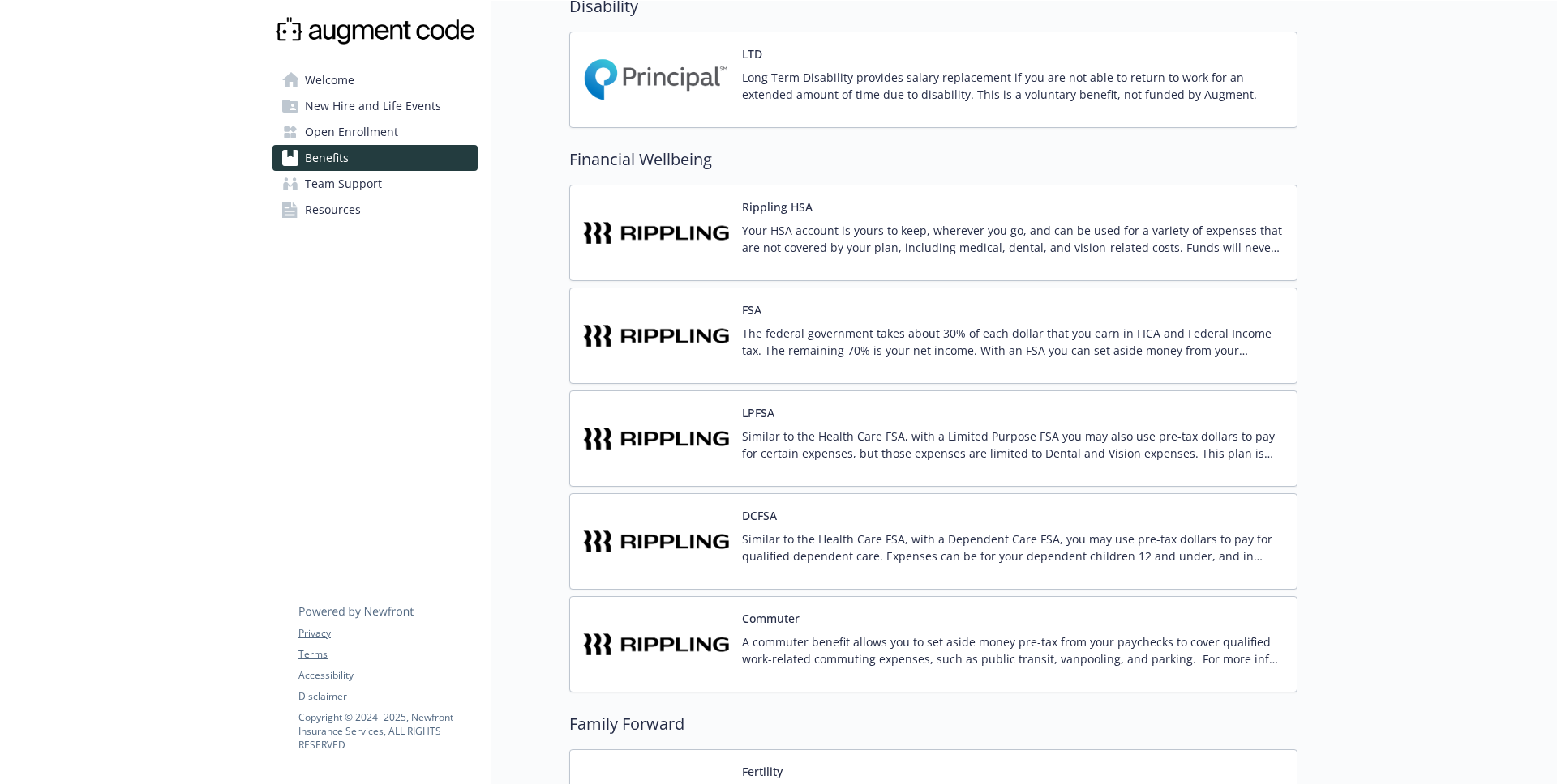
click at [972, 338] on p "The federal government takes about 30% of each dollar that you earn in FICA and…" at bounding box center [1012, 342] width 542 height 34
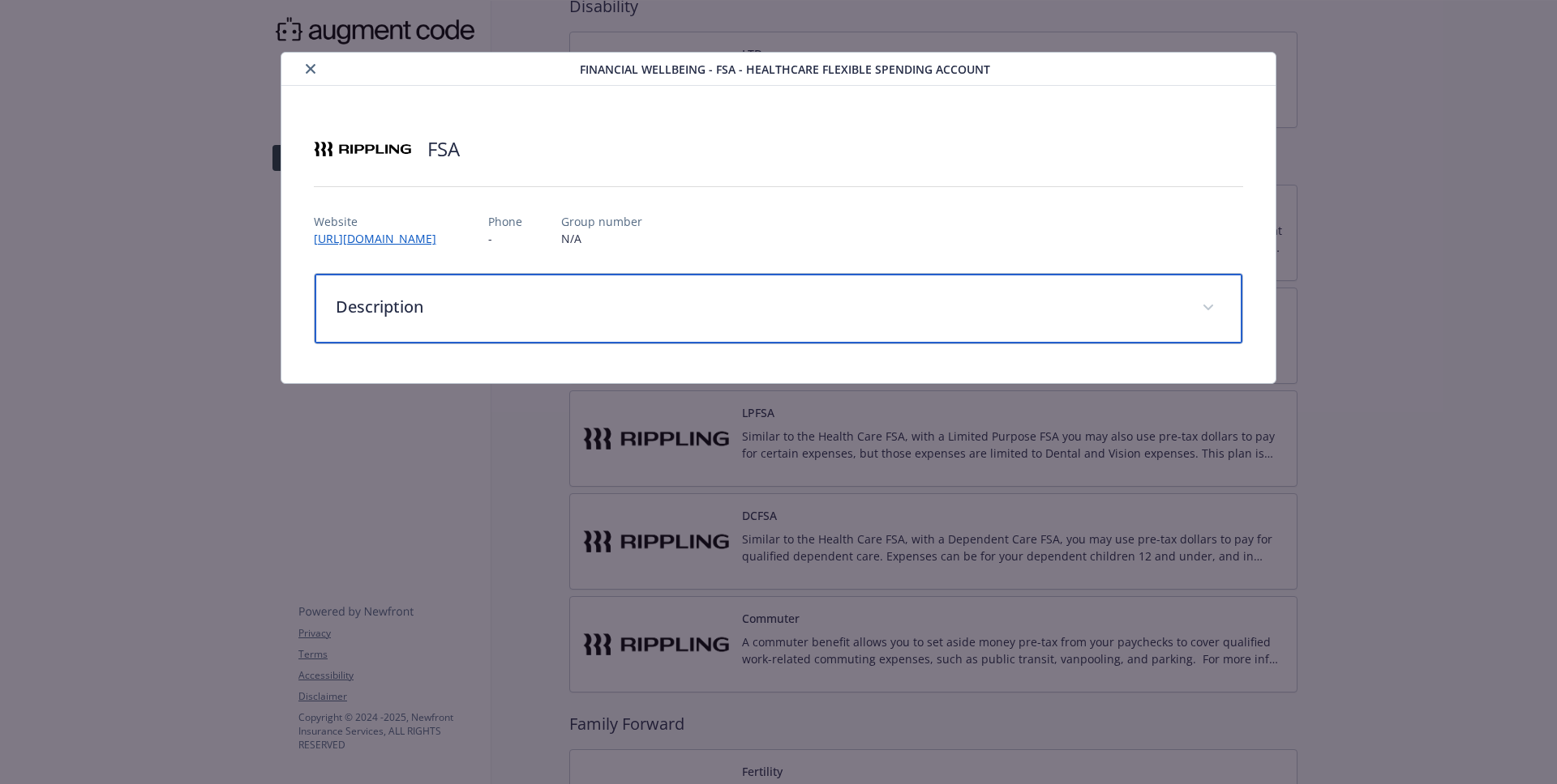
click at [862, 308] on p "Description" at bounding box center [759, 307] width 847 height 24
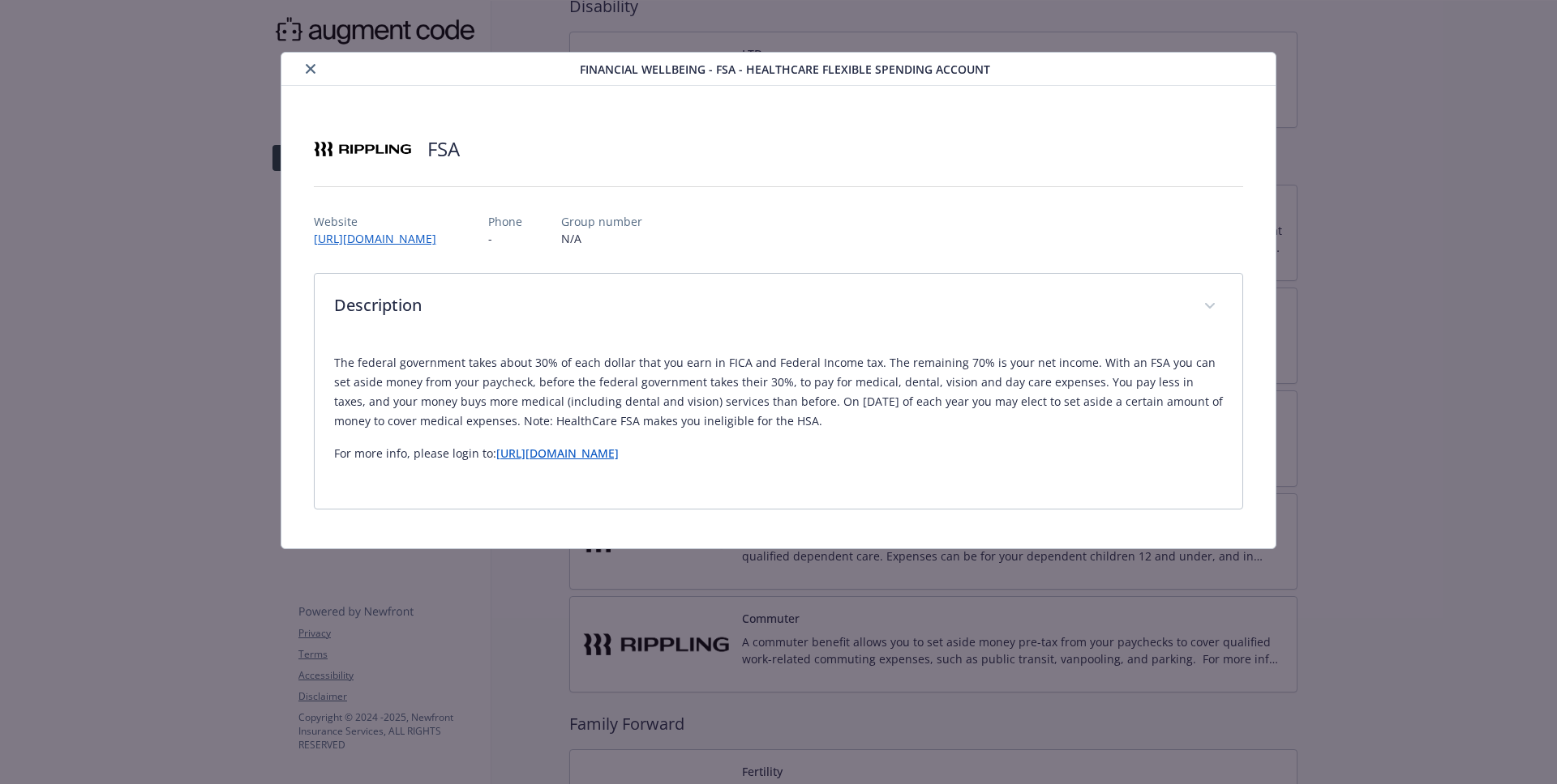
drag, startPoint x: 793, startPoint y: 427, endPoint x: 808, endPoint y: 424, distance: 15.3
click at [808, 424] on p "The federal government takes about 30% of each dollar that you earn in FICA and…" at bounding box center [778, 392] width 889 height 78
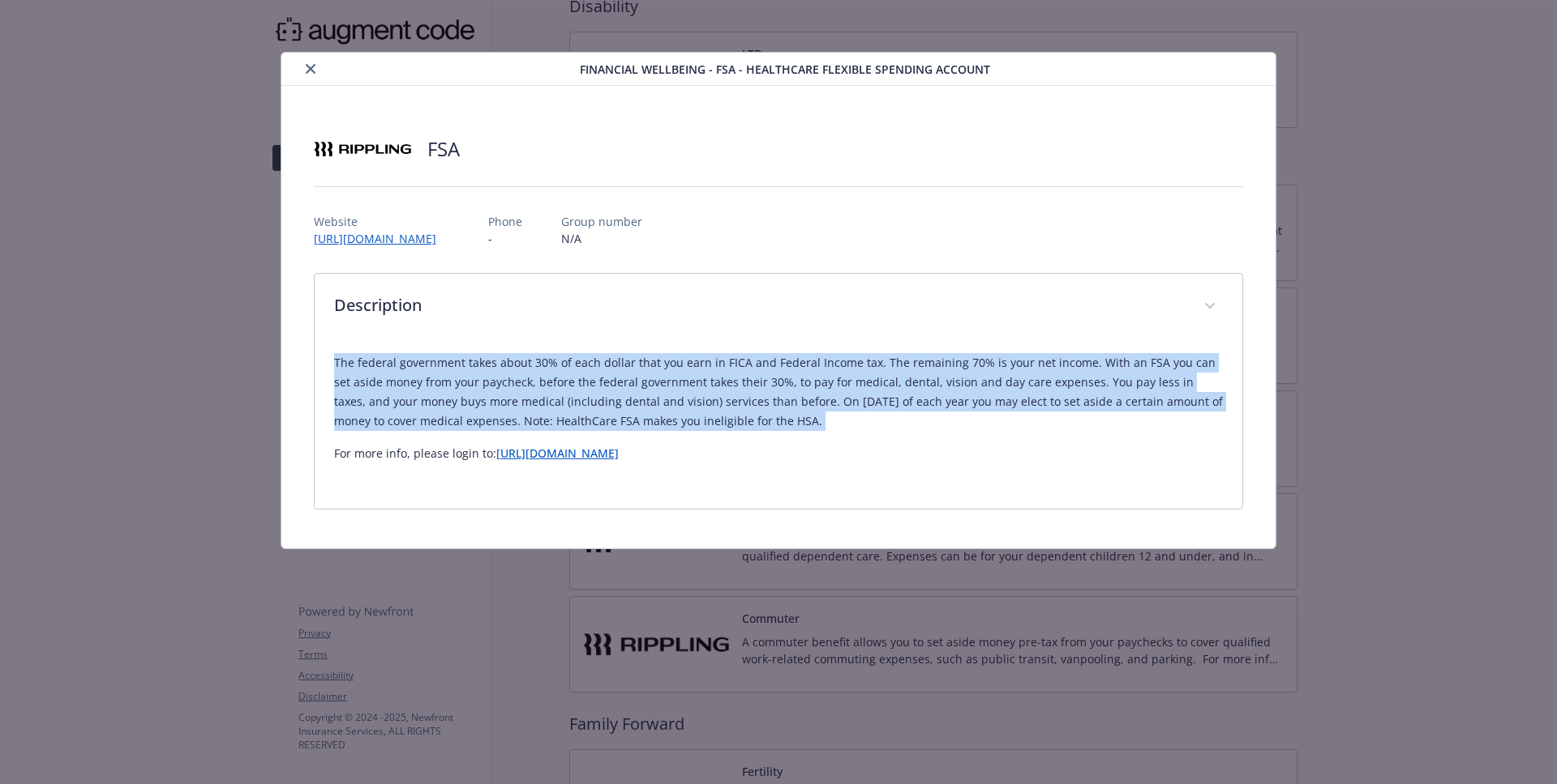
click at [808, 424] on p "The federal government takes about 30% of each dollar that you earn in FICA and…" at bounding box center [778, 392] width 889 height 78
drag, startPoint x: 808, startPoint y: 424, endPoint x: 807, endPoint y: 371, distance: 53.0
click at [807, 371] on p "The federal government takes about 30% of each dollar that you earn in FICA and…" at bounding box center [778, 392] width 889 height 78
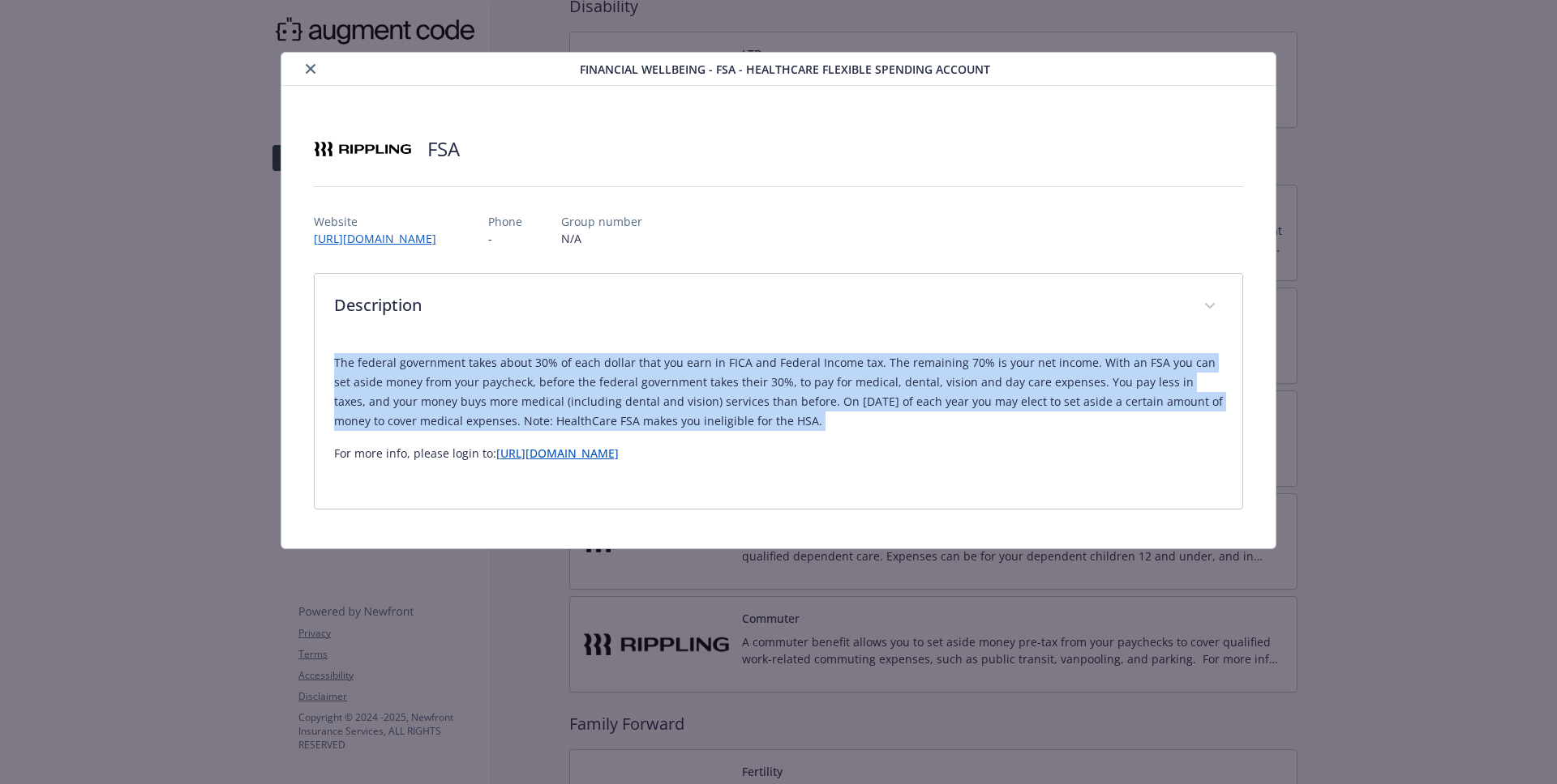
click at [807, 371] on p "The federal government takes about 30% of each dollar that you earn in FICA and…" at bounding box center [778, 392] width 889 height 78
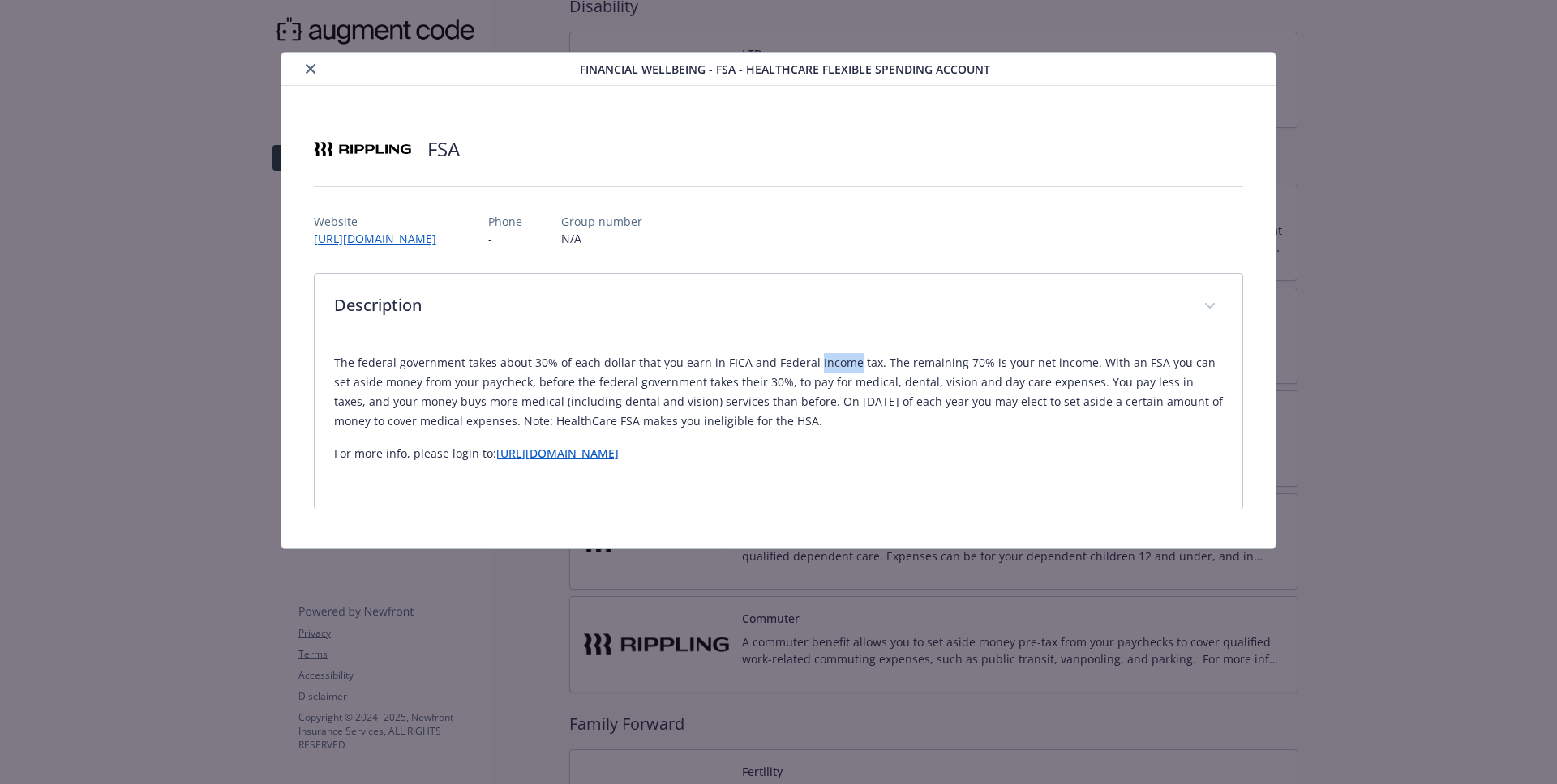
click at [807, 371] on p "The federal government takes about 30% of each dollar that you earn in FICA and…" at bounding box center [778, 392] width 889 height 78
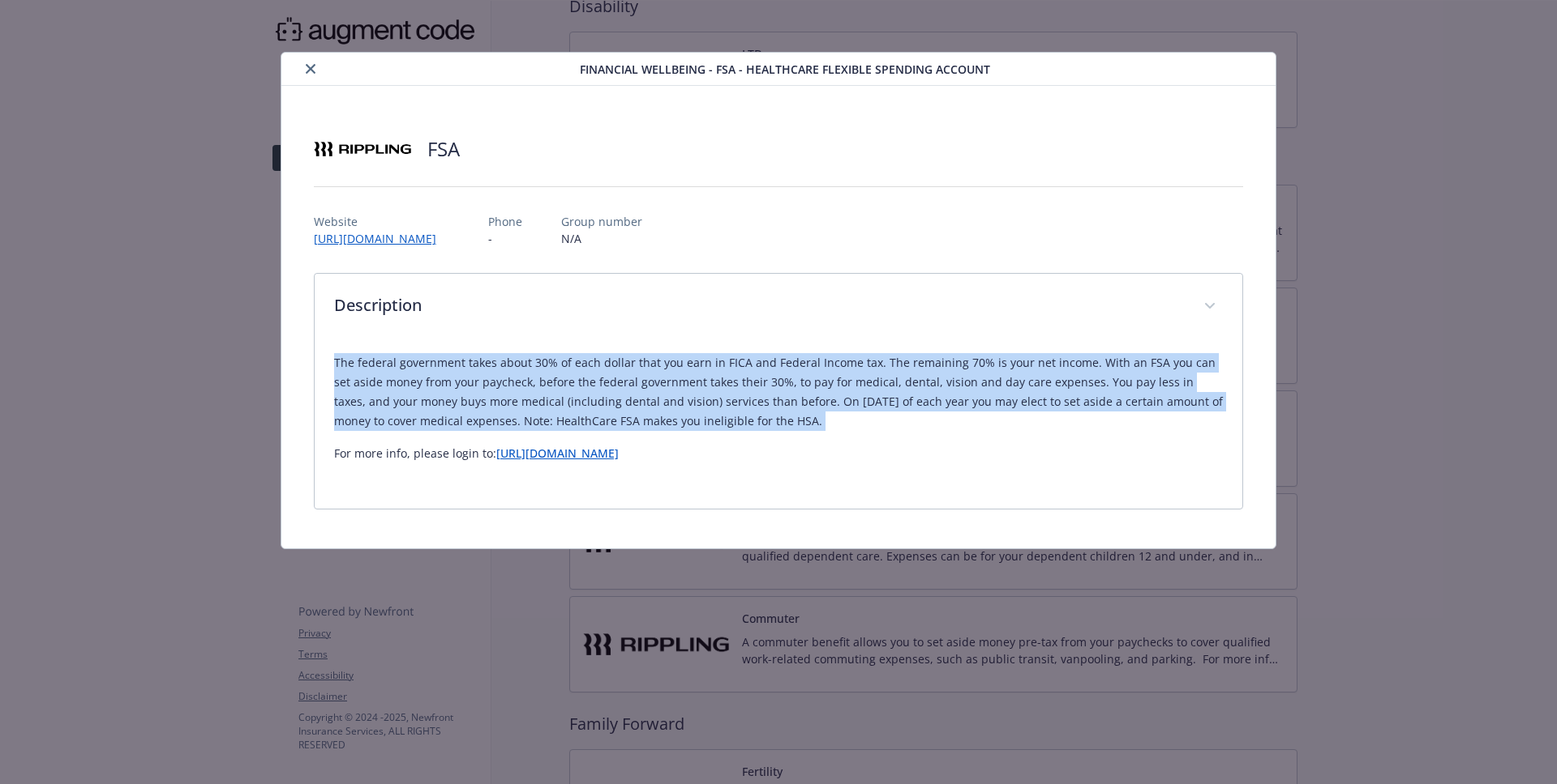
click at [807, 371] on p "The federal government takes about 30% of each dollar that you earn in FICA and…" at bounding box center [778, 392] width 889 height 78
click at [843, 378] on p "The federal government takes about 30% of each dollar that you earn in FICA and…" at bounding box center [778, 392] width 889 height 78
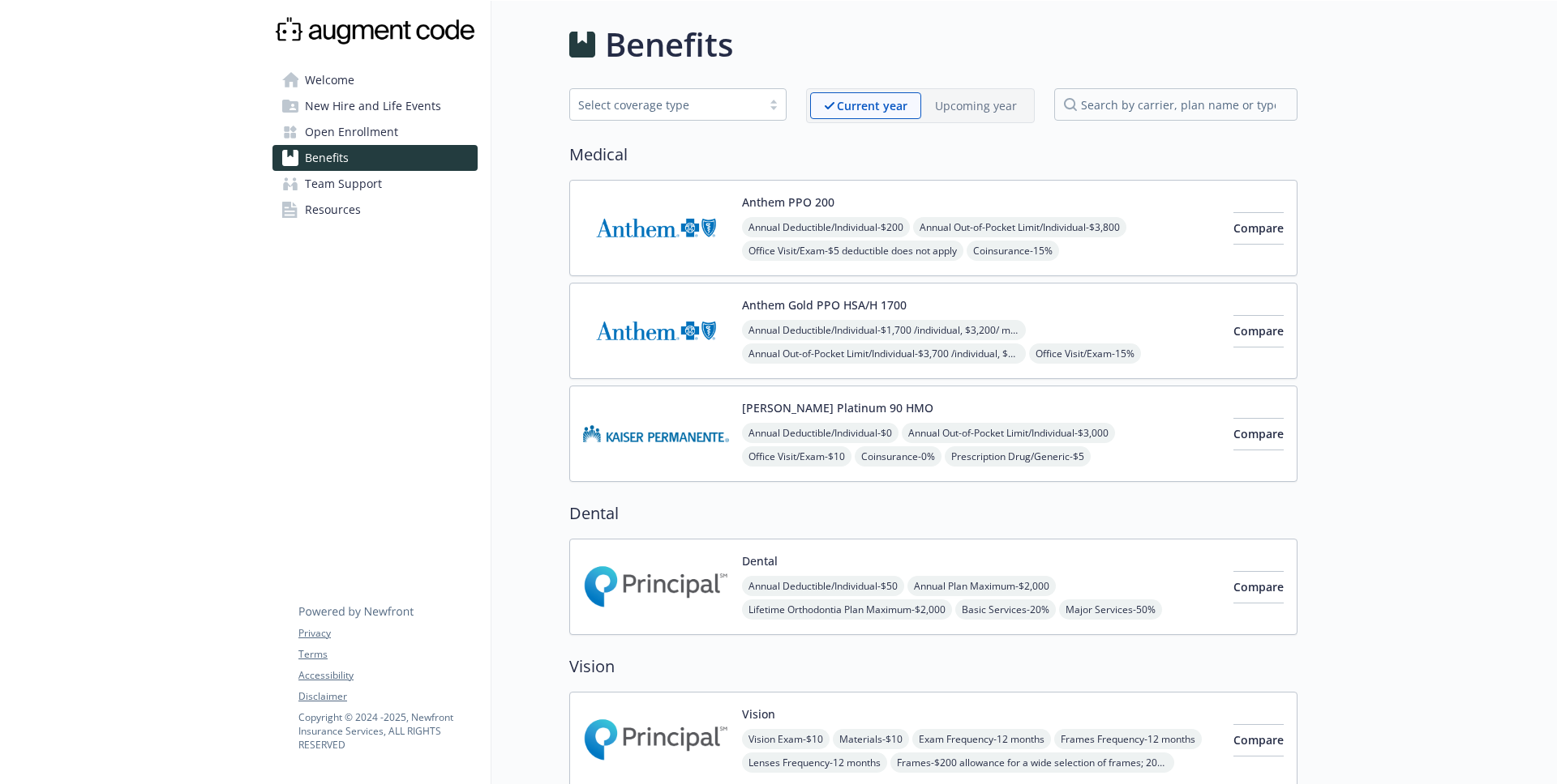
click at [312, 86] on span "Welcome" at bounding box center [329, 80] width 50 height 26
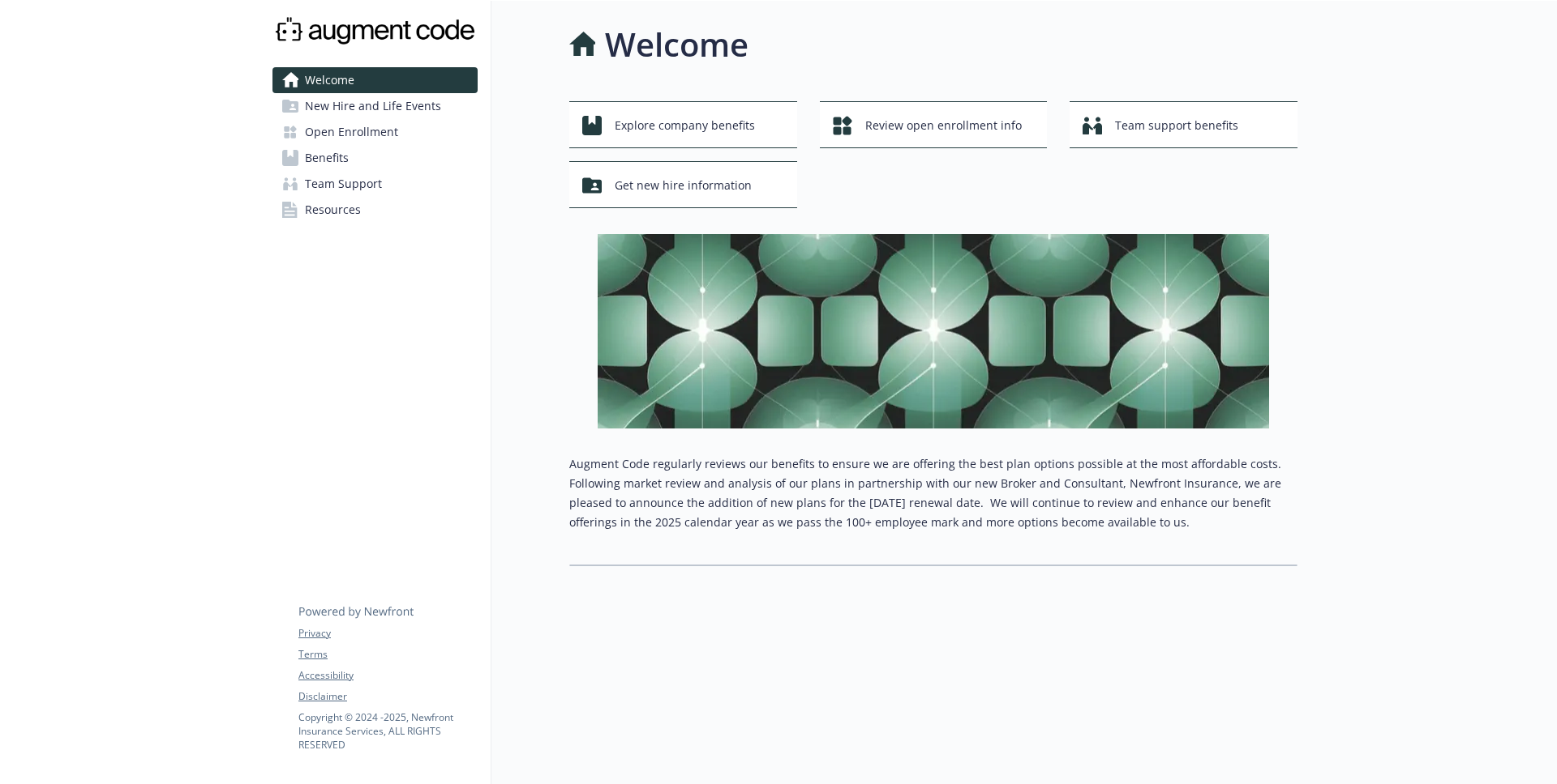
click at [352, 155] on link "Benefits" at bounding box center [375, 157] width 205 height 26
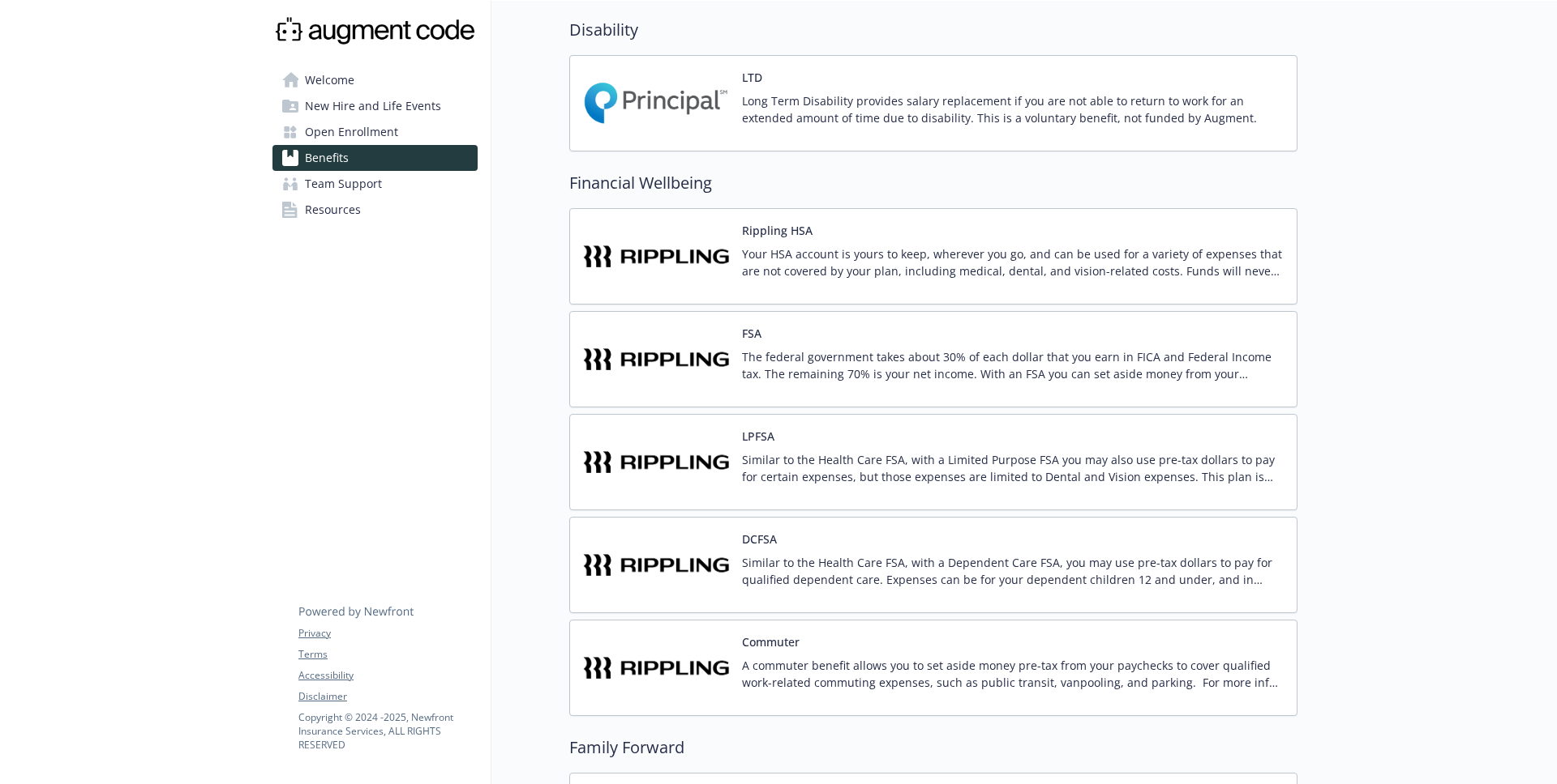
scroll to position [1039, 0]
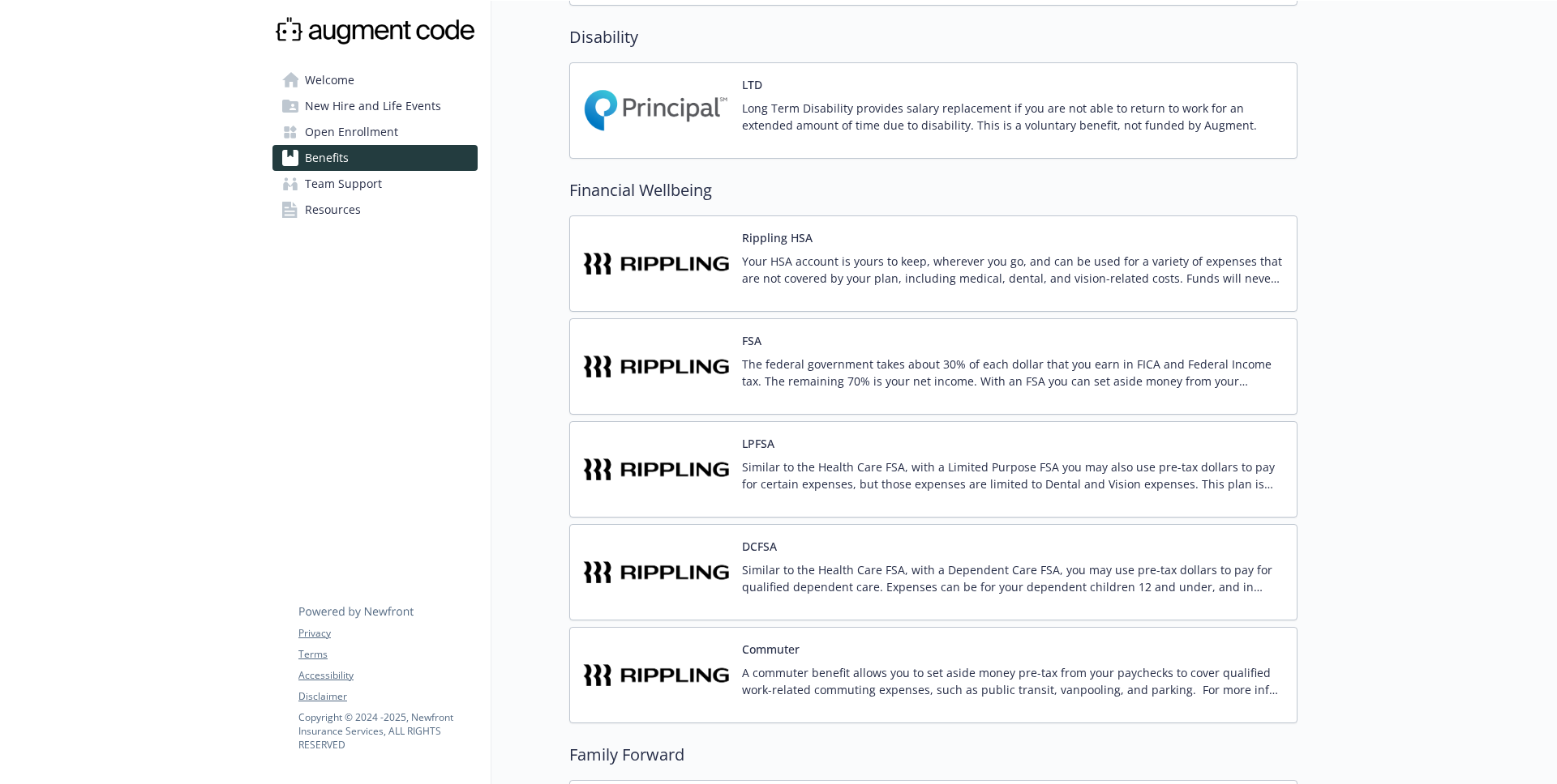
click at [980, 277] on p "Your HSA account is yours to keep, wherever you go, and can be used for a varie…" at bounding box center [1012, 270] width 542 height 34
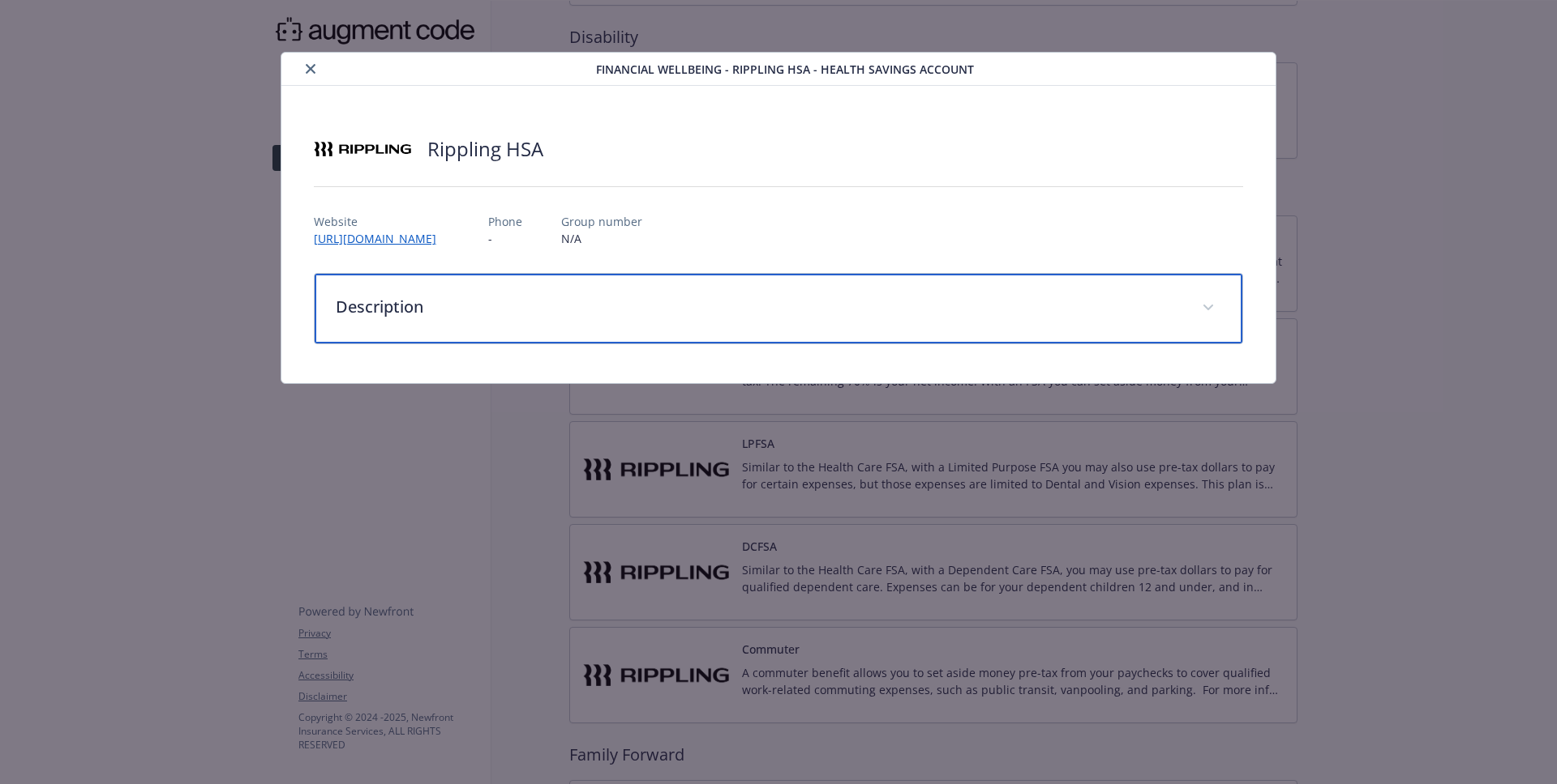
click at [1021, 292] on div "Description" at bounding box center [779, 308] width 928 height 70
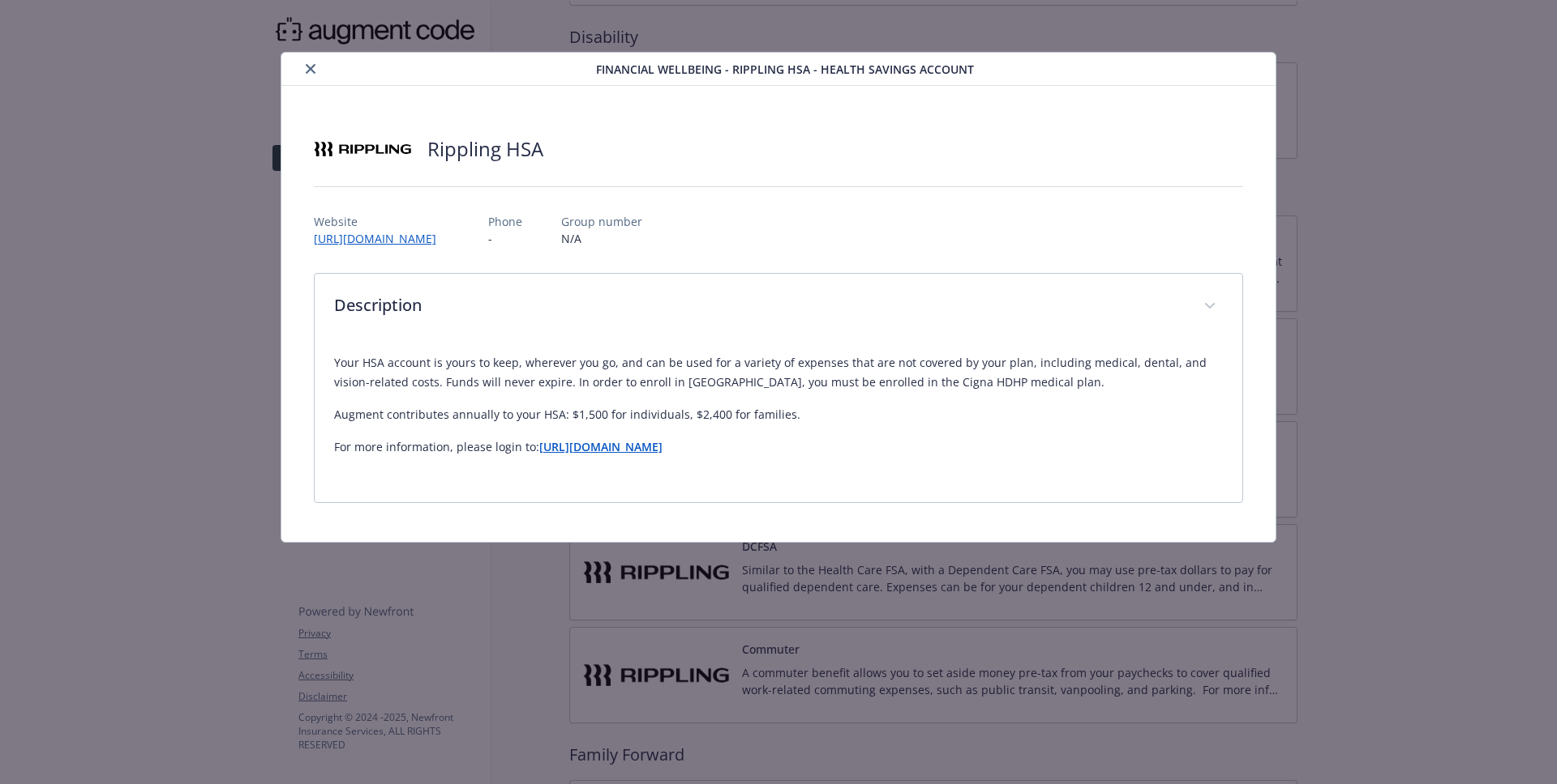
drag, startPoint x: 894, startPoint y: 454, endPoint x: 859, endPoint y: 339, distance: 120.2
click at [859, 339] on div "Description Your HSA account is yours to keep, wherever you go, and can be used…" at bounding box center [779, 388] width 930 height 230
click at [860, 371] on p "Your HSA account is yours to keep, wherever you go, and can be used for a varie…" at bounding box center [778, 373] width 889 height 39
drag, startPoint x: 860, startPoint y: 371, endPoint x: 862, endPoint y: 443, distance: 72.0
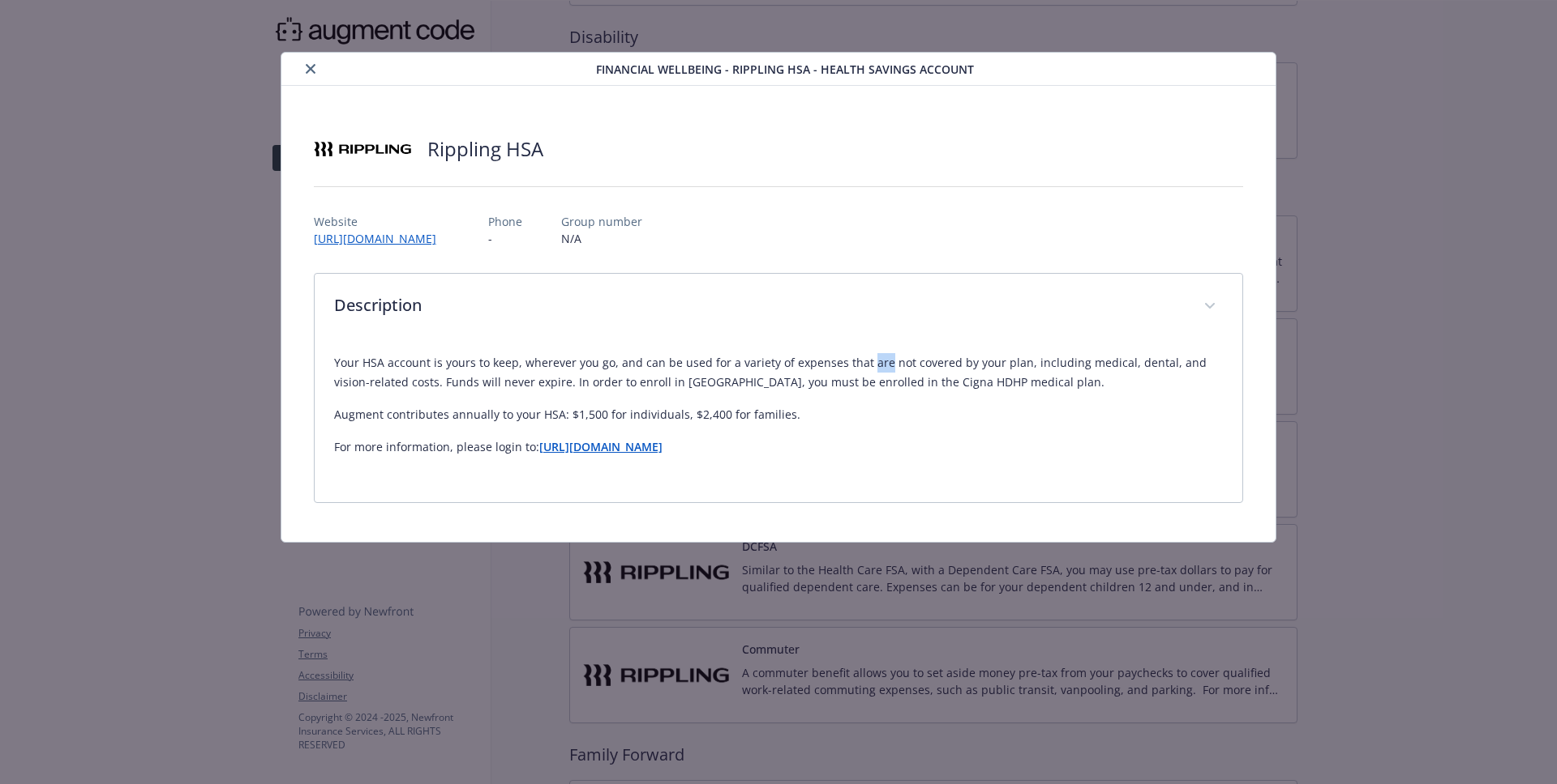
click at [862, 443] on div "Your HSA account is yours to keep, wherever you go, and can be used for a varie…" at bounding box center [778, 405] width 889 height 104
click at [862, 443] on p "For more information, please login to: [URL][DOMAIN_NAME]" at bounding box center [778, 448] width 889 height 20
click at [897, 464] on div "Your HSA account is yours to keep, wherever you go, and can be used for a varie…" at bounding box center [778, 411] width 889 height 143
drag, startPoint x: 897, startPoint y: 464, endPoint x: 866, endPoint y: 312, distance: 155.1
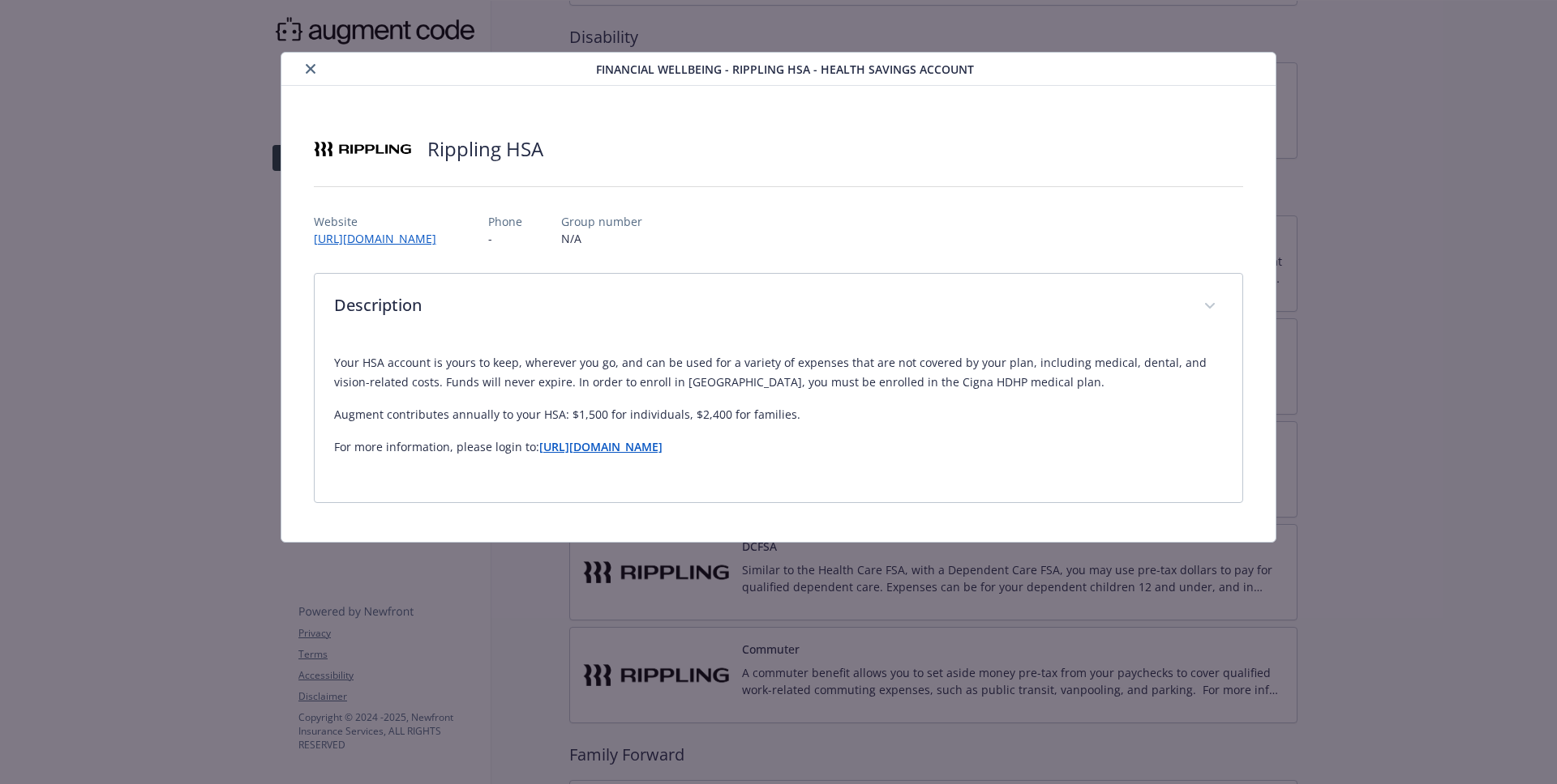
click at [866, 312] on div "Description Your HSA account is yours to keep, wherever you go, and can be used…" at bounding box center [779, 388] width 930 height 230
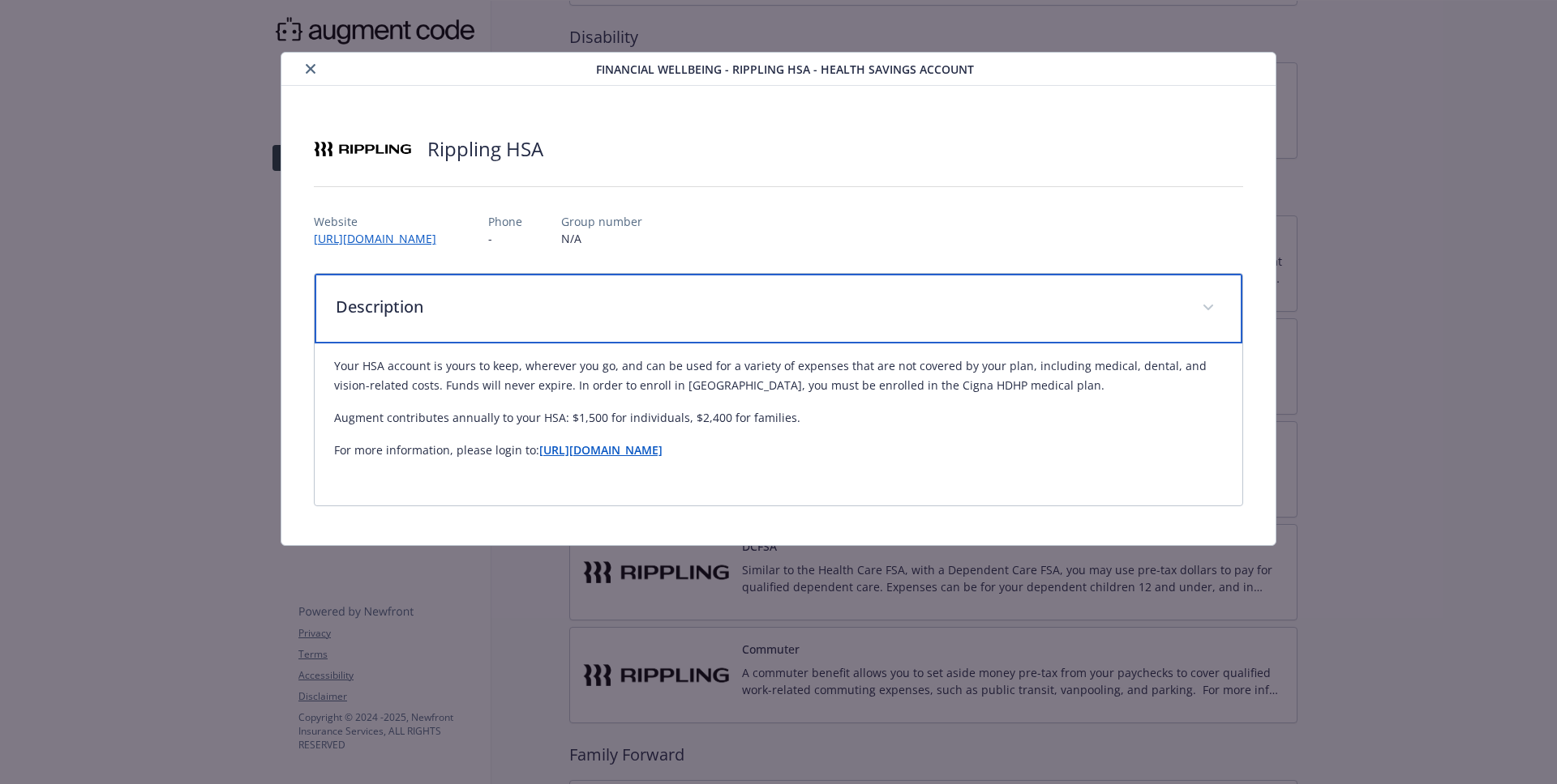
click at [866, 312] on p "Description" at bounding box center [759, 307] width 847 height 24
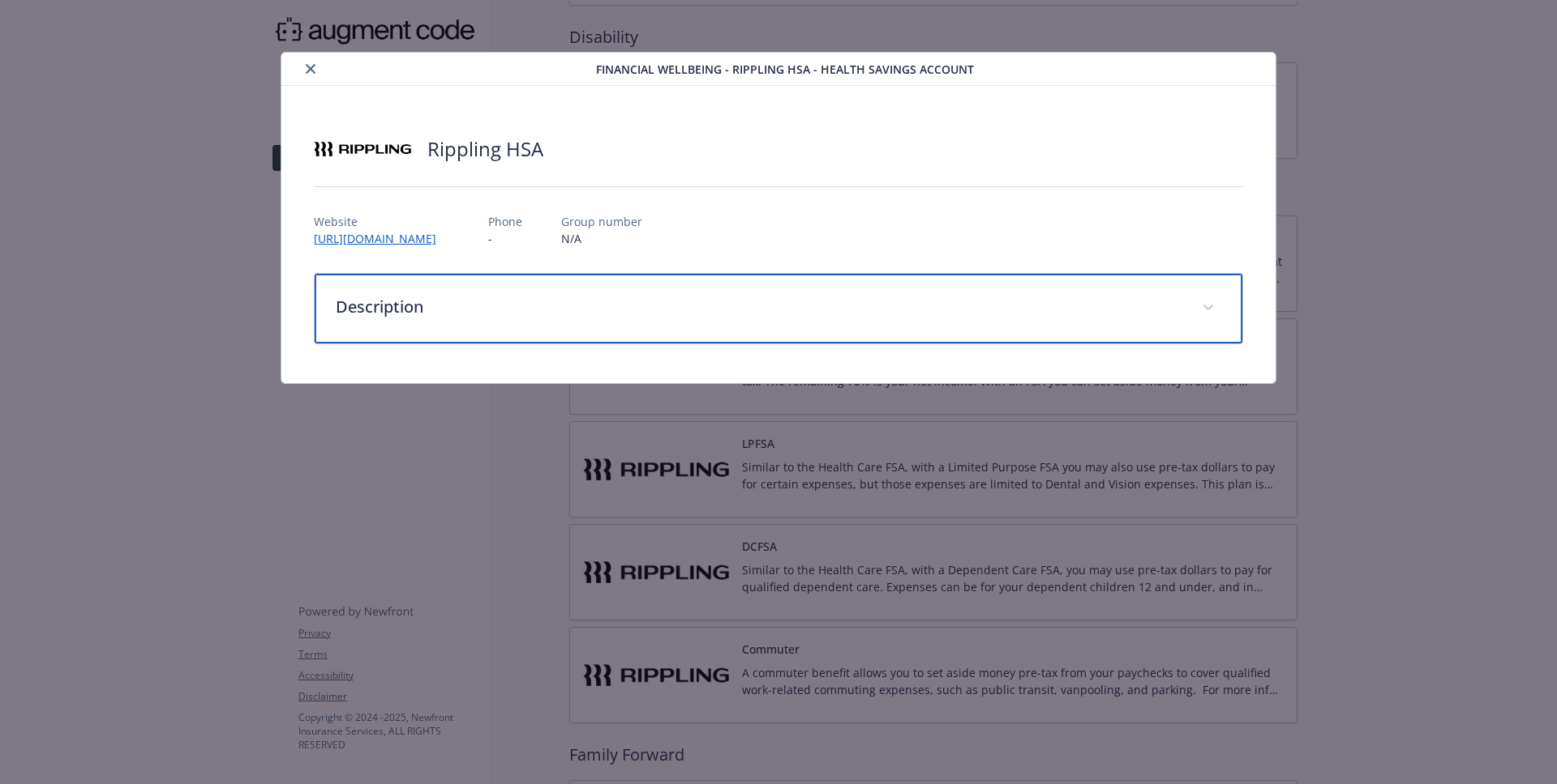
click at [866, 312] on p "Description" at bounding box center [759, 307] width 847 height 24
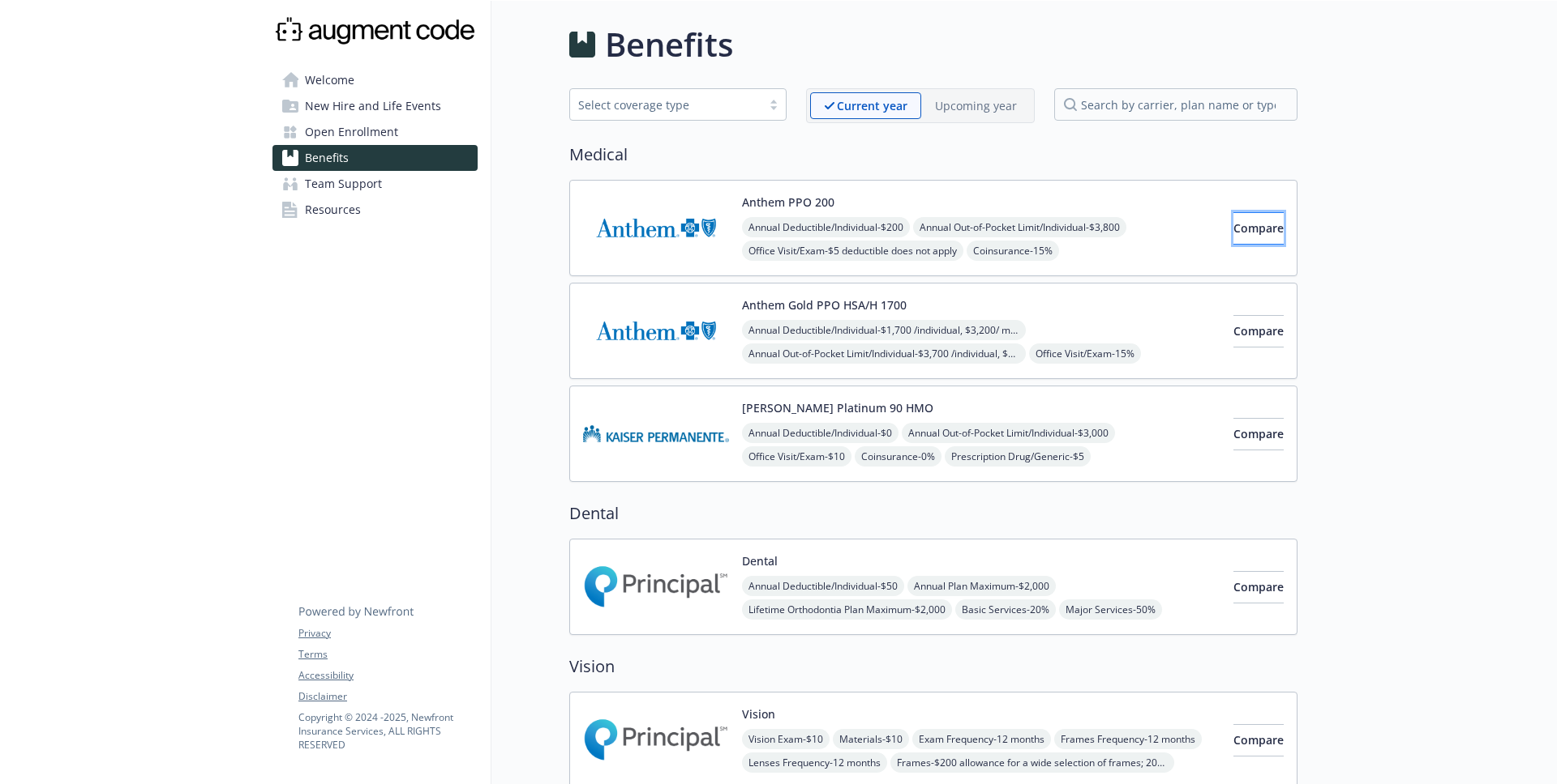
click at [1258, 227] on button "Compare" at bounding box center [1258, 229] width 51 height 33
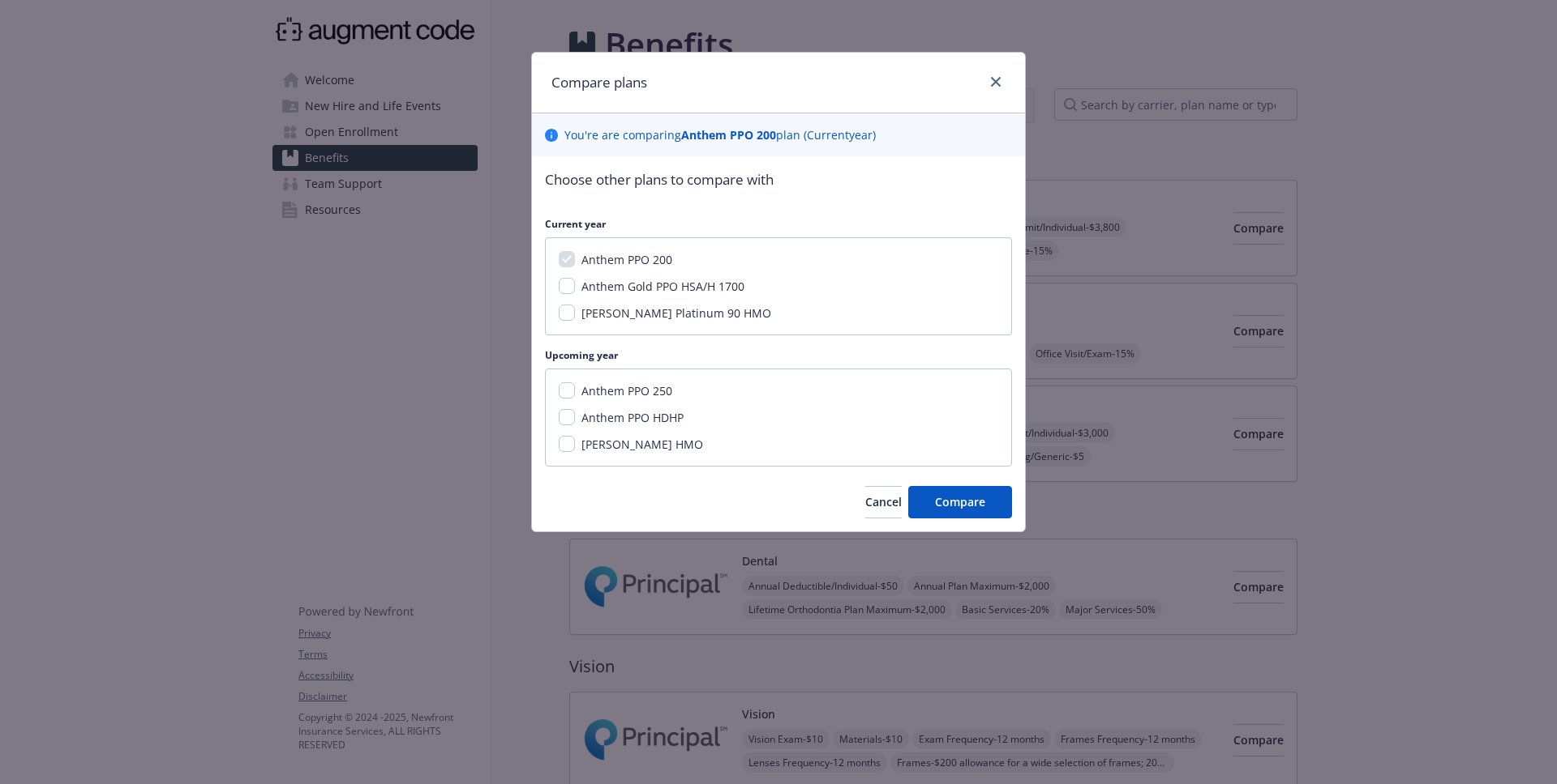
click at [698, 287] on span "Anthem Gold PPO HSA/H 1700" at bounding box center [663, 286] width 163 height 15
click at [574, 287] on input "Anthem Gold PPO HSA/H 1700" at bounding box center [566, 286] width 16 height 16
checkbox input "true"
click at [980, 500] on span "Compare" at bounding box center [960, 502] width 51 height 15
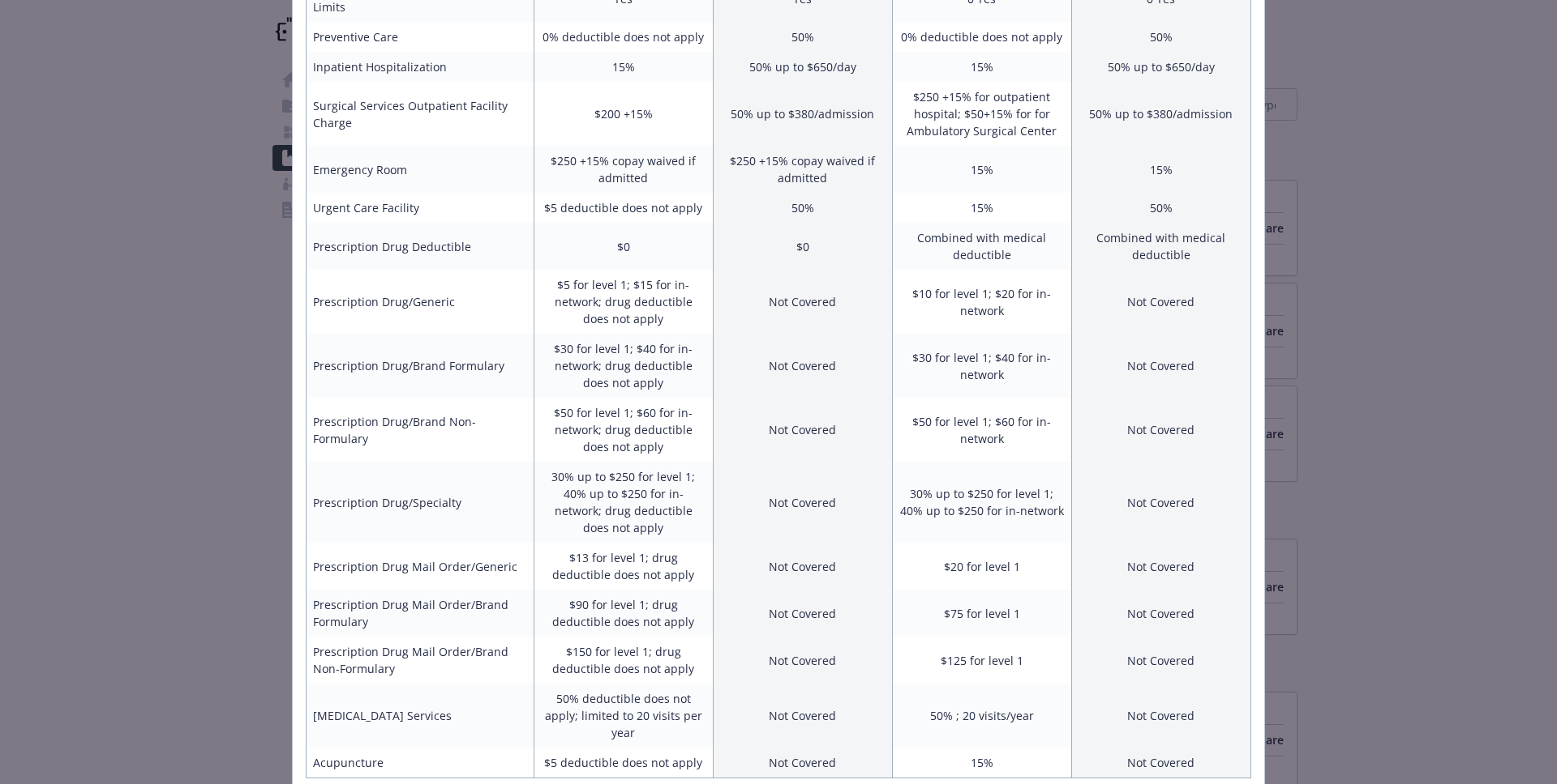
scroll to position [494, 0]
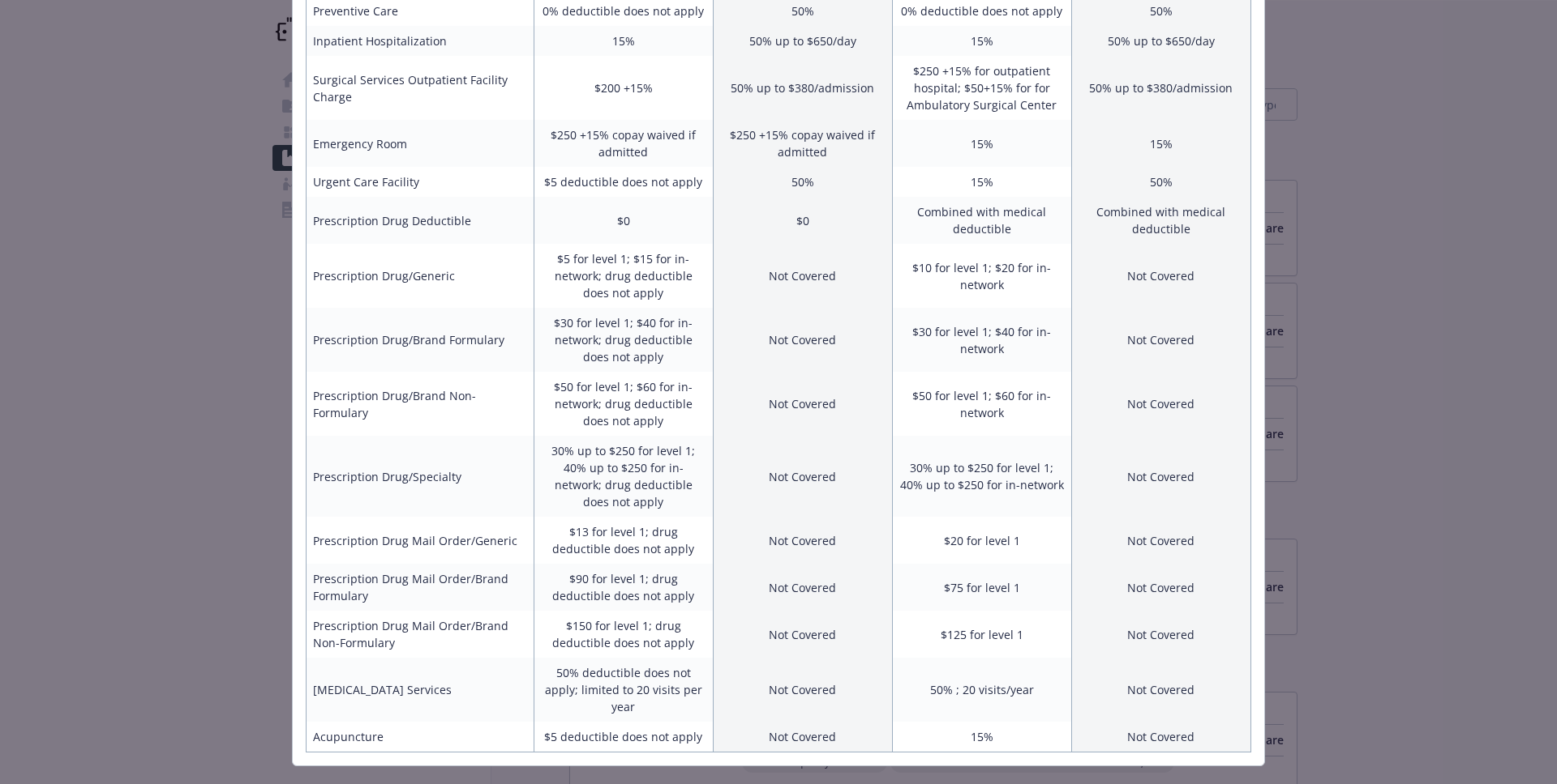
click at [1365, 238] on div "Benefits Info Anthem PPO 200 Current year Anthem Gold PPO HSA/H 1700 Current ye…" at bounding box center [778, 392] width 1557 height 784
